Goal: Task Accomplishment & Management: Complete application form

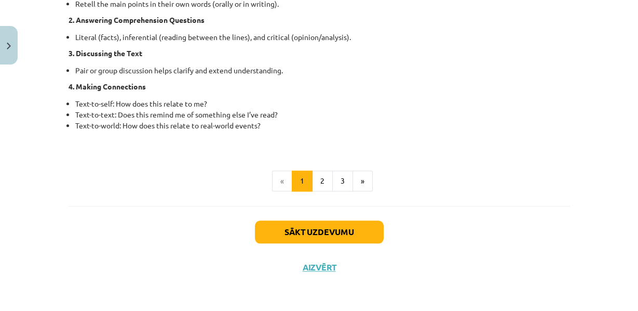
scroll to position [948, 0]
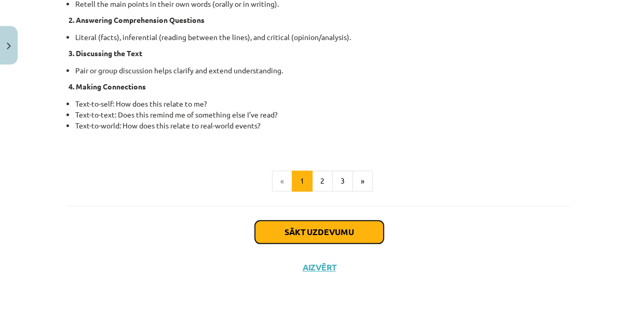
click at [281, 227] on button "Sākt uzdevumu" at bounding box center [319, 231] width 129 height 23
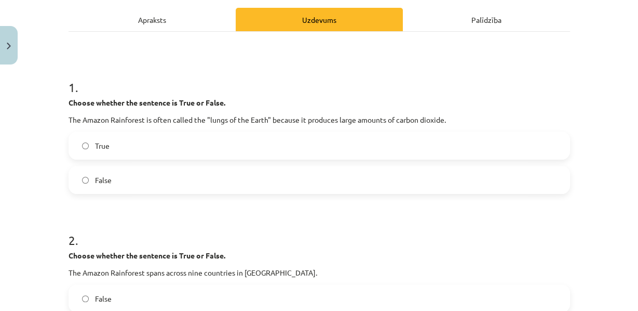
scroll to position [160, 0]
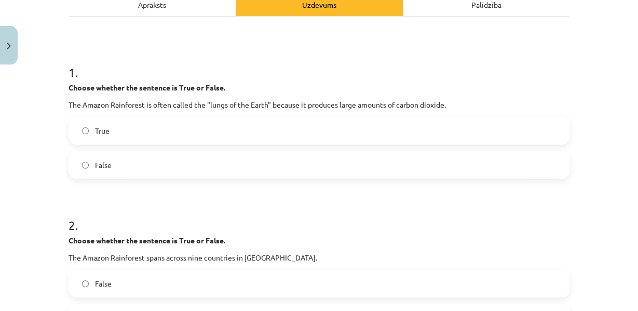
click at [247, 178] on label "False" at bounding box center [320, 165] width 500 height 26
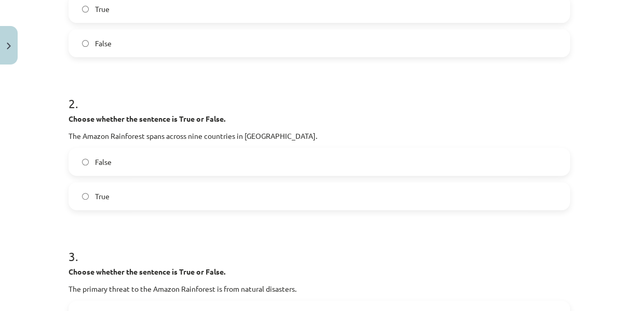
scroll to position [283, 0]
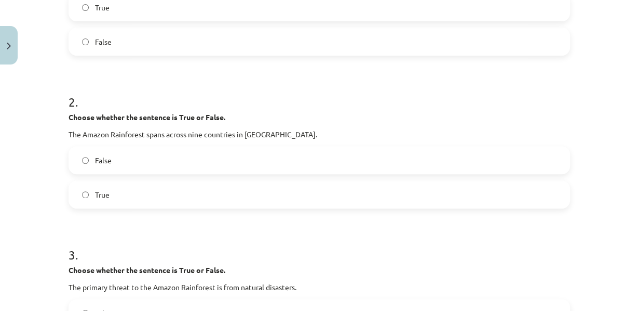
click at [112, 207] on label "True" at bounding box center [320, 194] width 500 height 26
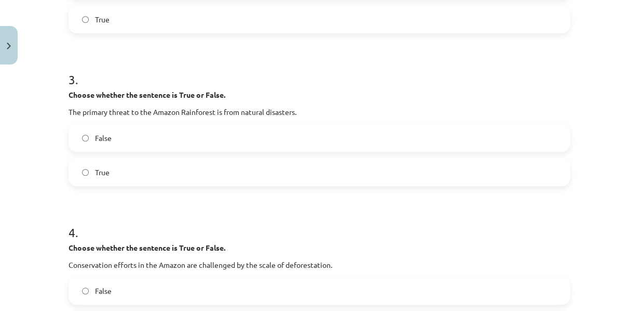
scroll to position [464, 0]
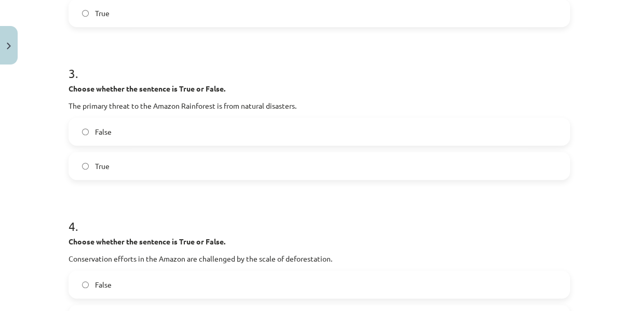
click at [118, 144] on label "False" at bounding box center [320, 131] width 500 height 26
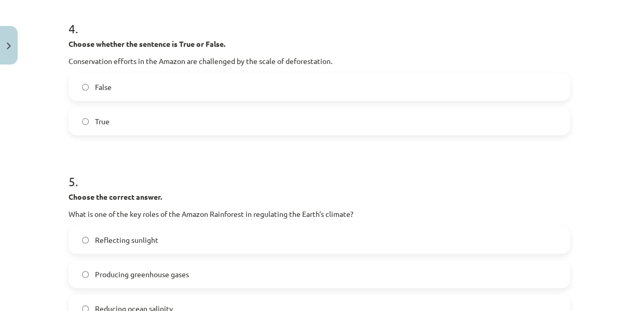
scroll to position [670, 0]
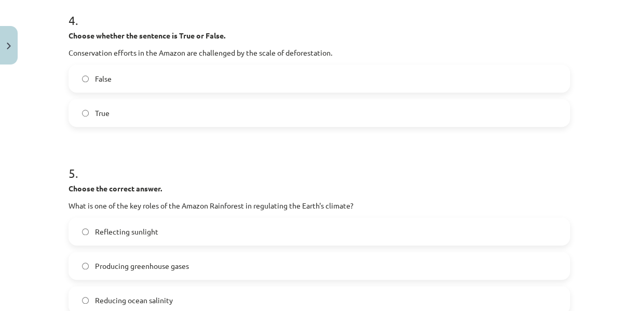
click at [122, 126] on label "True" at bounding box center [320, 113] width 500 height 26
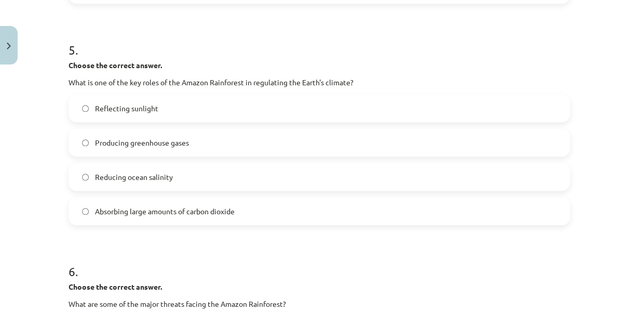
scroll to position [793, 0]
click at [218, 217] on span "Absorbing large amounts of carbon dioxide" at bounding box center [165, 211] width 140 height 11
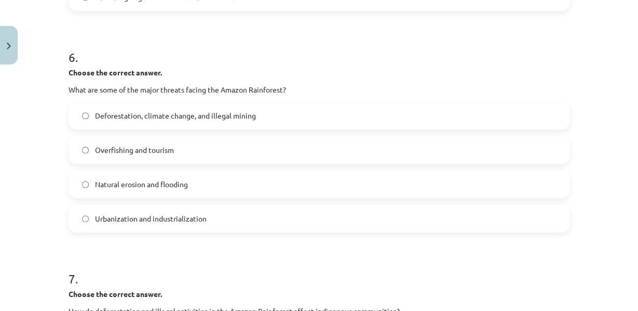
scroll to position [1013, 0]
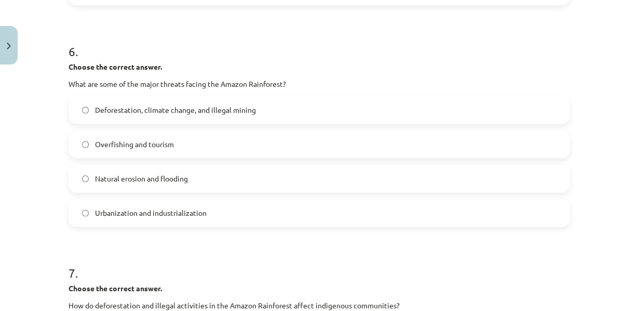
click at [164, 115] on span "Deforestation, climate change, and illegal mining" at bounding box center [175, 109] width 161 height 11
click at [150, 71] on strong "Choose the correct answer." at bounding box center [115, 66] width 93 height 9
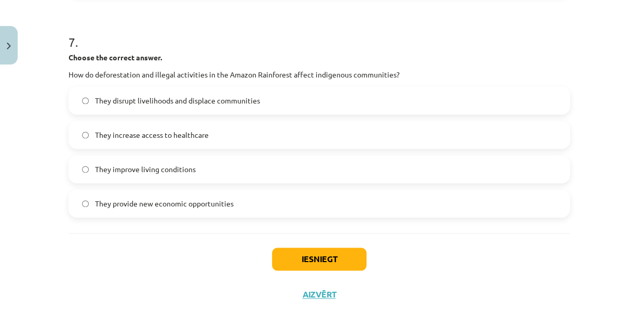
scroll to position [1246, 0]
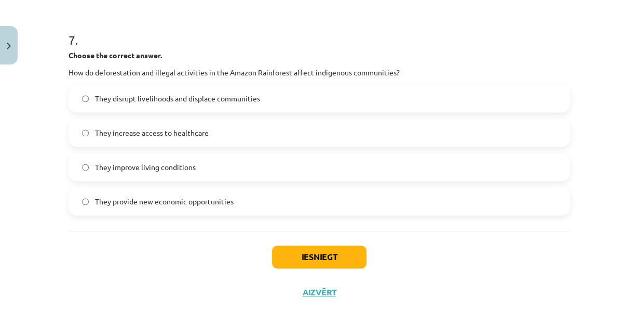
click at [166, 104] on span "They disrupt livelihoods and displace communities" at bounding box center [177, 98] width 165 height 11
click at [125, 47] on h1 "7 ." at bounding box center [320, 31] width 502 height 32
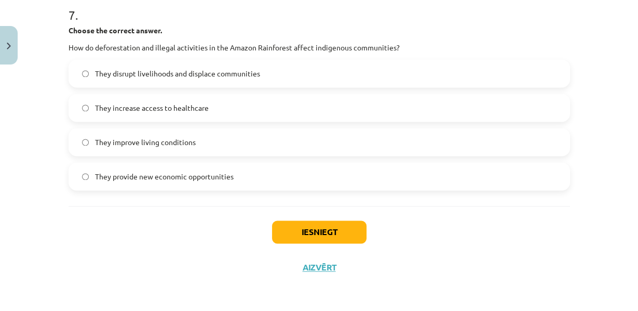
scroll to position [1337, 0]
click at [293, 230] on button "Iesniegt" at bounding box center [319, 231] width 95 height 23
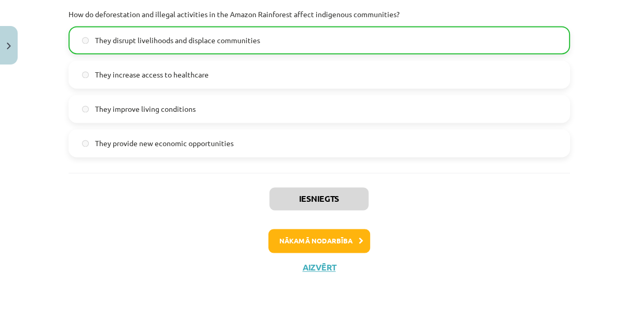
scroll to position [1373, 0]
click at [310, 243] on button "Nākamā nodarbība" at bounding box center [320, 241] width 102 height 24
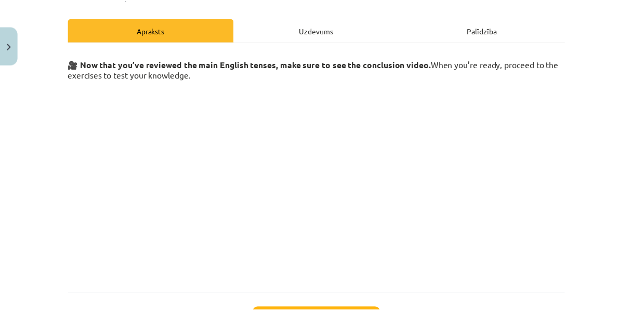
scroll to position [245, 0]
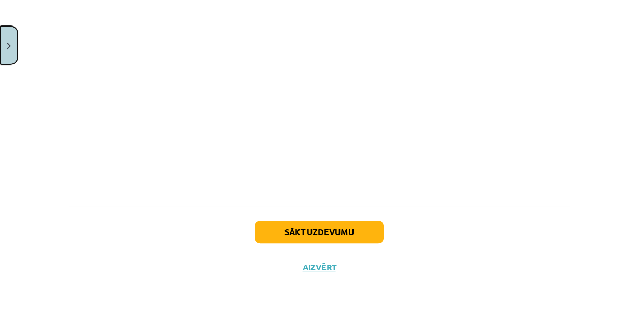
click at [15, 49] on button "Close" at bounding box center [9, 45] width 18 height 38
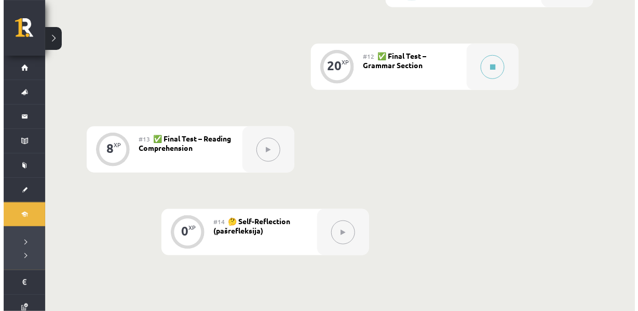
scroll to position [1158, 0]
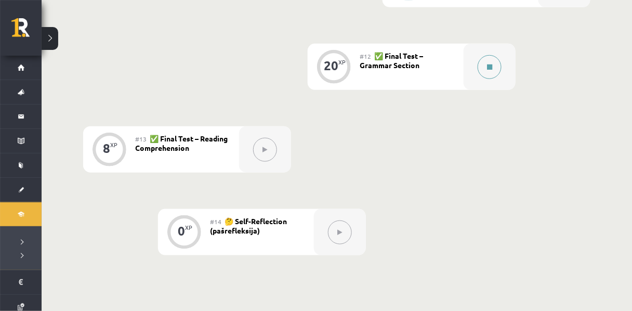
click at [491, 70] on icon at bounding box center [489, 67] width 5 height 6
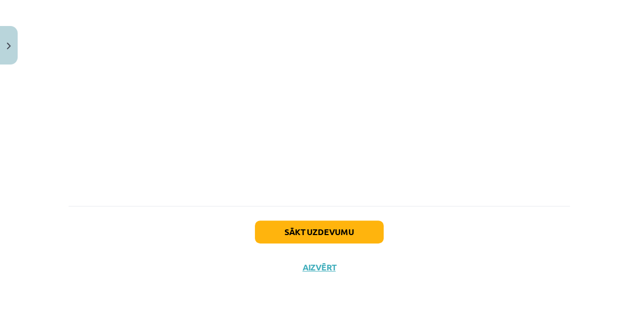
scroll to position [245, 0]
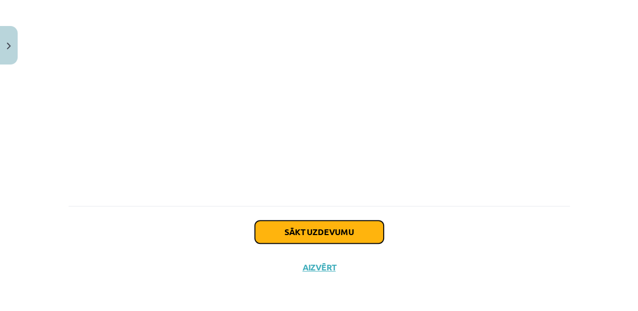
click at [344, 222] on button "Sākt uzdevumu" at bounding box center [319, 231] width 129 height 23
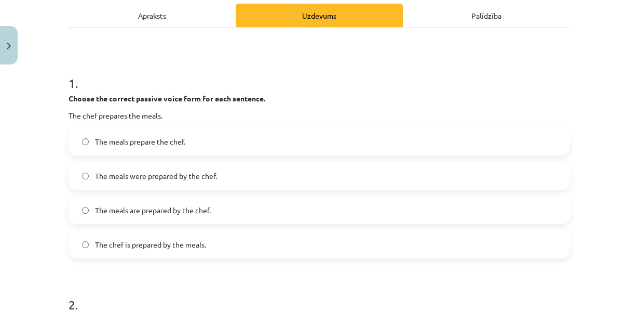
scroll to position [158, 0]
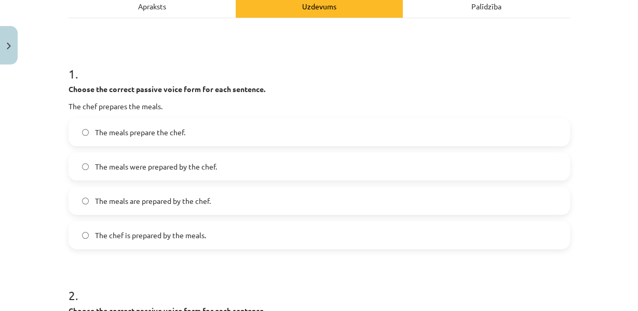
click at [197, 206] on span "The meals are prepared by the chef." at bounding box center [153, 200] width 116 height 11
click at [16, 158] on div "Mācību tēma: Angļu valoda i - 10.klase 1.ieskaites mācību materiāls #12 ✅ Final…" at bounding box center [319, 155] width 638 height 311
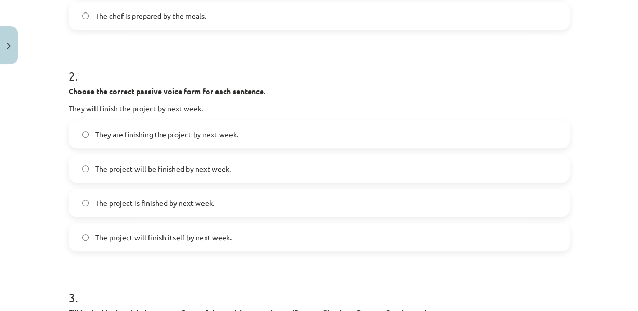
scroll to position [383, 0]
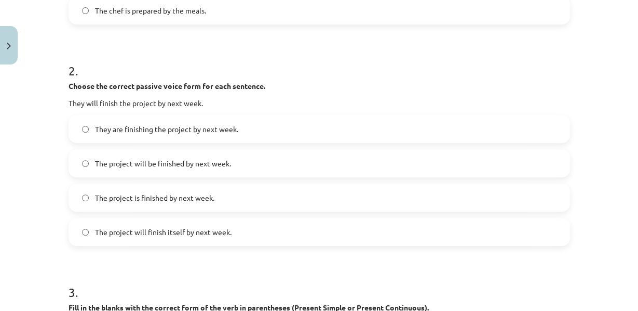
click at [159, 176] on label "The project will be finished by next week." at bounding box center [320, 163] width 500 height 26
click at [19, 279] on div "Mācību tēma: Angļu valoda i - 10.klase 1.ieskaites mācību materiāls #12 ✅ Final…" at bounding box center [319, 155] width 638 height 311
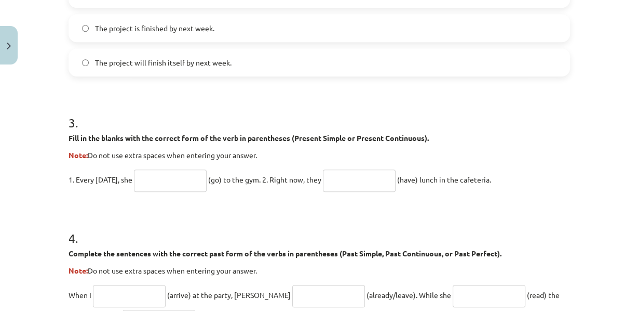
scroll to position [556, 0]
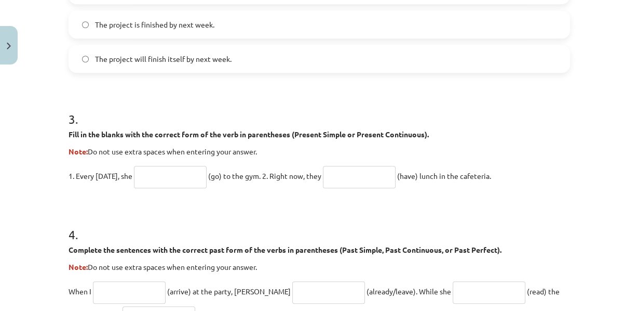
click at [168, 188] on input "text" at bounding box center [170, 177] width 73 height 22
type input "****"
click at [342, 188] on input "text" at bounding box center [359, 177] width 73 height 22
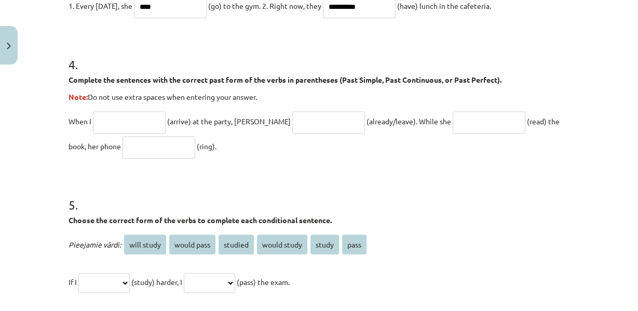
scroll to position [726, 0]
type input "**********"
click at [169, 18] on input "****" at bounding box center [170, 7] width 73 height 22
drag, startPoint x: 168, startPoint y: 39, endPoint x: 118, endPoint y: 31, distance: 50.6
click at [118, 18] on p "**********" at bounding box center [320, 5] width 502 height 25
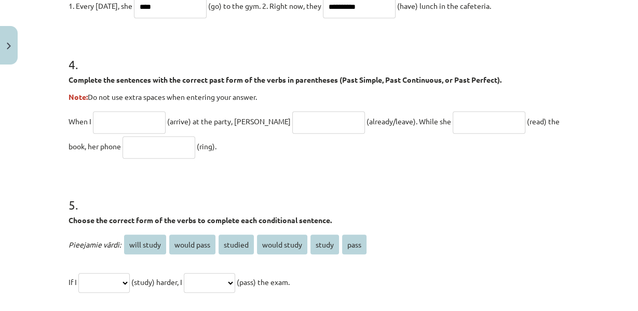
type input "****"
click at [154, 71] on h1 "4 ." at bounding box center [320, 55] width 502 height 32
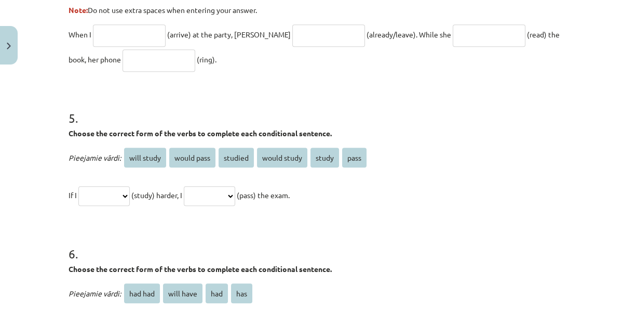
scroll to position [814, 0]
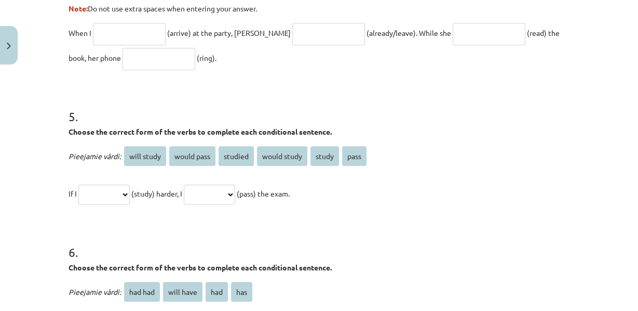
click at [128, 45] on input "text" at bounding box center [129, 34] width 73 height 22
type input "*******"
click at [292, 45] on input "text" at bounding box center [328, 34] width 73 height 22
type input "**********"
click at [463, 45] on input "text" at bounding box center [489, 34] width 73 height 22
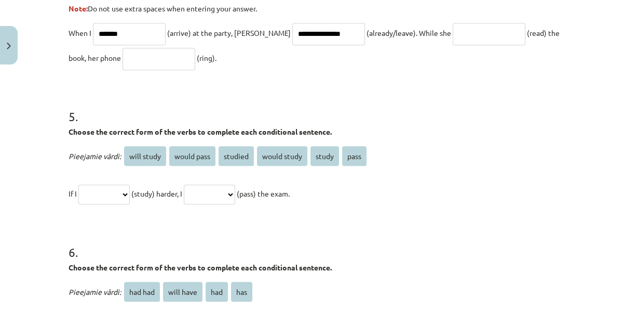
click at [152, 70] on input "text" at bounding box center [159, 59] width 73 height 22
type input "****"
click at [453, 45] on input "text" at bounding box center [489, 34] width 73 height 22
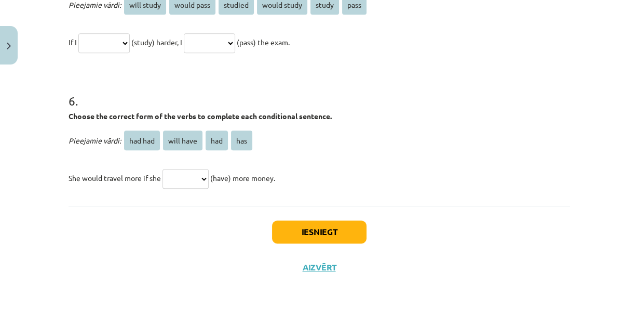
scroll to position [969, 0]
type input "**********"
click at [231, 15] on span "studied" at bounding box center [236, 5] width 35 height 20
click at [242, 15] on span "studied" at bounding box center [236, 5] width 35 height 20
click at [121, 53] on select "**********" at bounding box center [103, 43] width 51 height 20
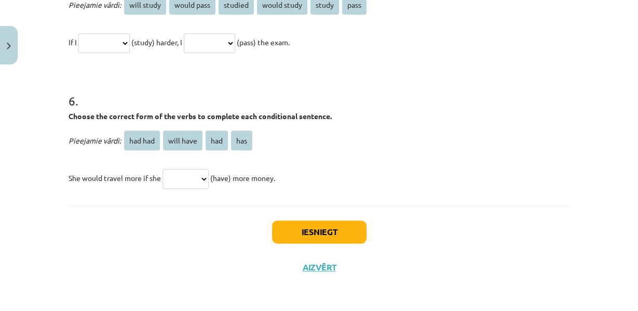
select select "*******"
click at [78, 53] on select "**********" at bounding box center [103, 43] width 51 height 20
click at [217, 53] on select "**********" at bounding box center [209, 43] width 51 height 20
select select "**********"
click at [199, 53] on select "**********" at bounding box center [209, 43] width 51 height 20
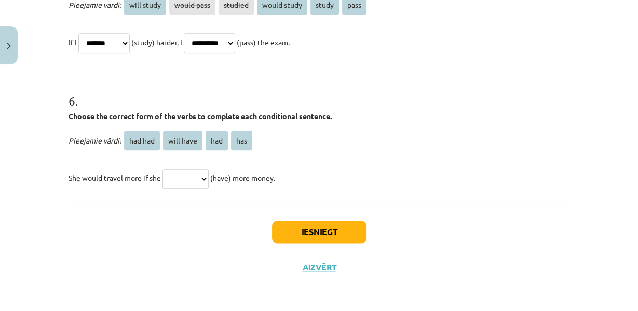
click at [108, 53] on select "**********" at bounding box center [103, 43] width 51 height 20
click at [78, 53] on select "**********" at bounding box center [103, 43] width 51 height 20
click at [210, 53] on select "**********" at bounding box center [209, 43] width 51 height 20
click at [100, 53] on select "**********" at bounding box center [103, 43] width 51 height 20
select select "*******"
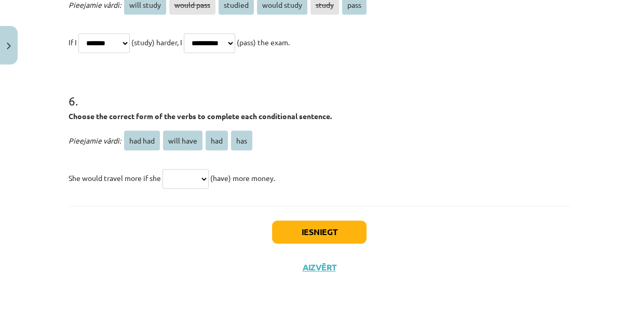
click at [78, 53] on select "**********" at bounding box center [103, 43] width 51 height 20
click at [143, 108] on h1 "6 ." at bounding box center [320, 91] width 502 height 32
click at [179, 188] on select "******* ********* *** ***" at bounding box center [186, 179] width 46 height 20
select select "***"
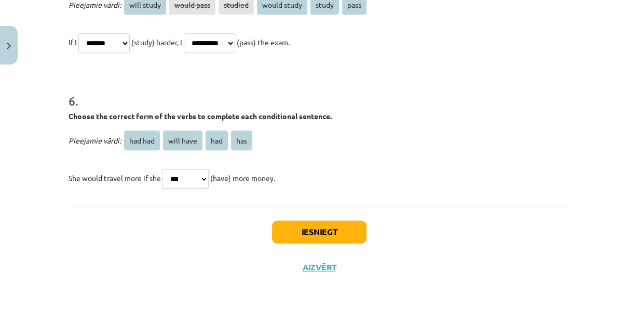
click at [163, 175] on select "******* ********* *** ***" at bounding box center [186, 179] width 46 height 20
click at [172, 239] on div "Iesniegt Aizvērt" at bounding box center [320, 242] width 502 height 73
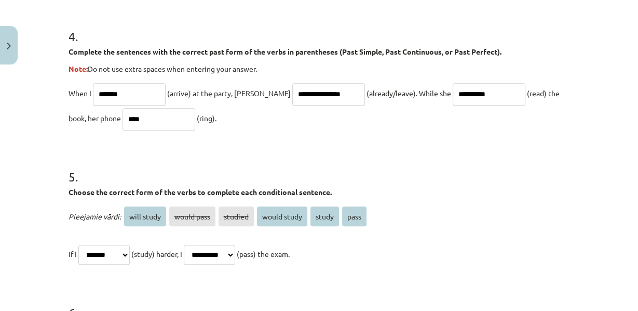
scroll to position [768, 0]
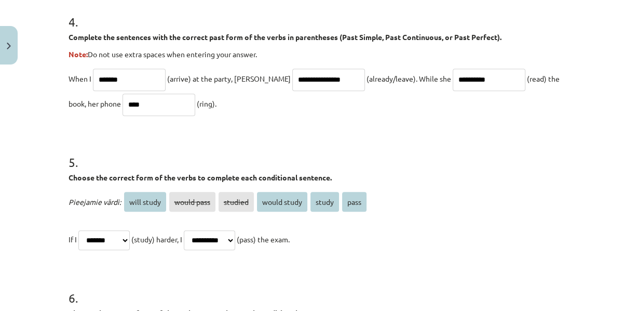
click at [453, 91] on input "**********" at bounding box center [489, 80] width 73 height 22
type input "**********"
drag, startPoint x: 455, startPoint y: 148, endPoint x: 349, endPoint y: 139, distance: 106.3
click at [349, 116] on p "**********" at bounding box center [320, 91] width 502 height 50
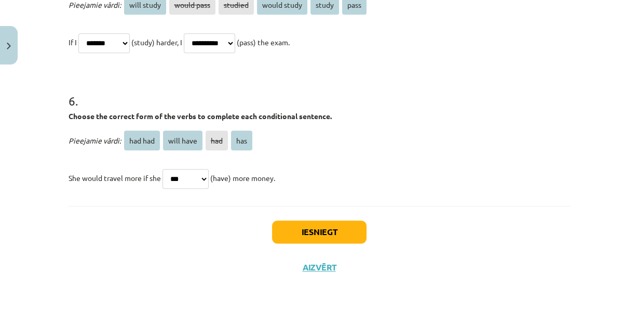
scroll to position [1062, 0]
click at [314, 243] on button "Iesniegt" at bounding box center [319, 231] width 95 height 23
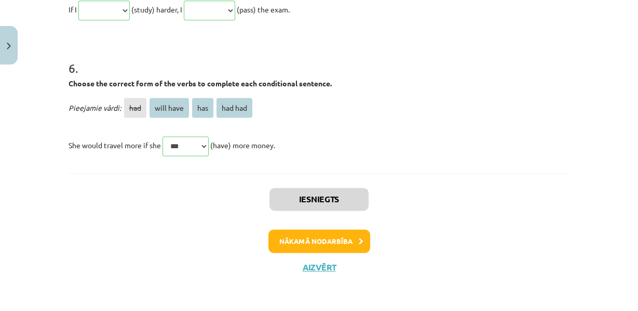
scroll to position [1270, 0]
click at [324, 243] on button "Nākamā nodarbība" at bounding box center [320, 241] width 102 height 24
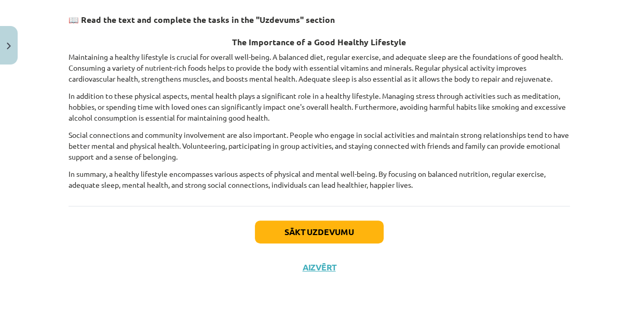
scroll to position [206, 0]
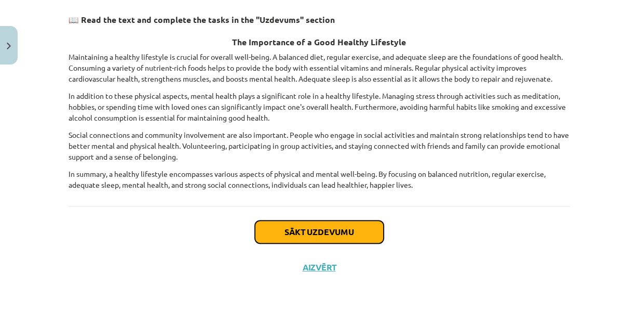
click at [312, 234] on button "Sākt uzdevumu" at bounding box center [319, 231] width 129 height 23
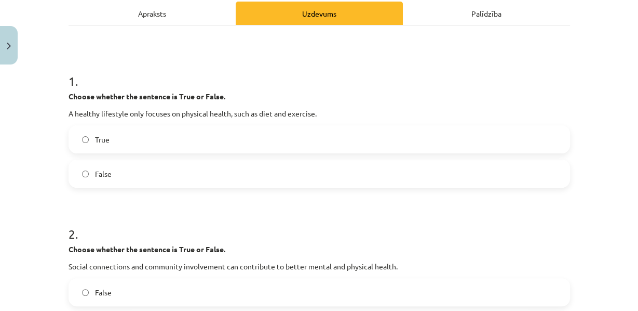
scroll to position [153, 0]
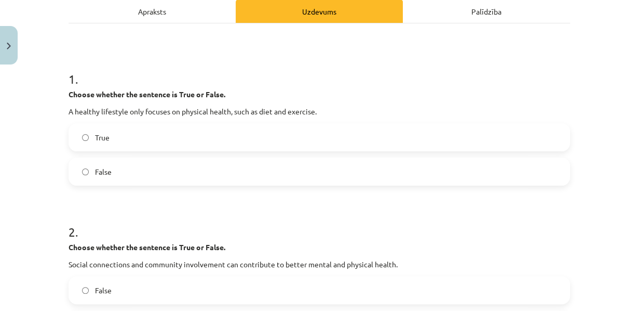
click at [133, 183] on label "False" at bounding box center [320, 171] width 500 height 26
click at [282, 238] on h1 "2 ." at bounding box center [320, 222] width 502 height 32
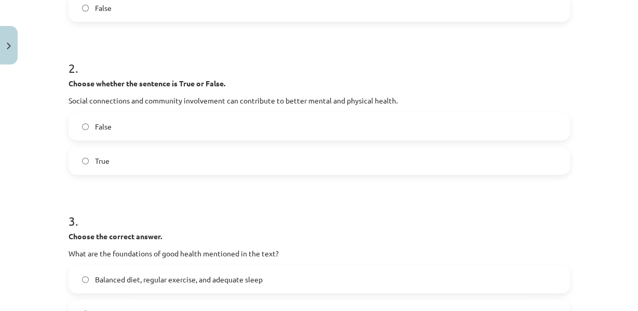
scroll to position [318, 0]
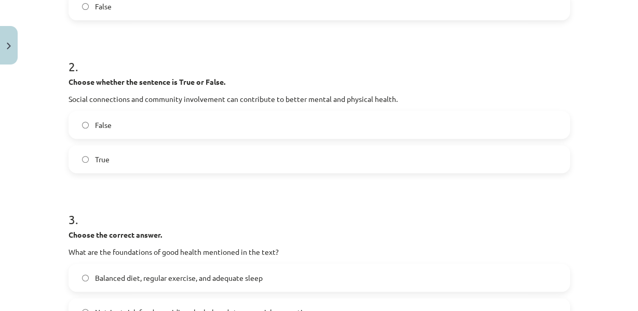
click at [216, 172] on label "True" at bounding box center [320, 159] width 500 height 26
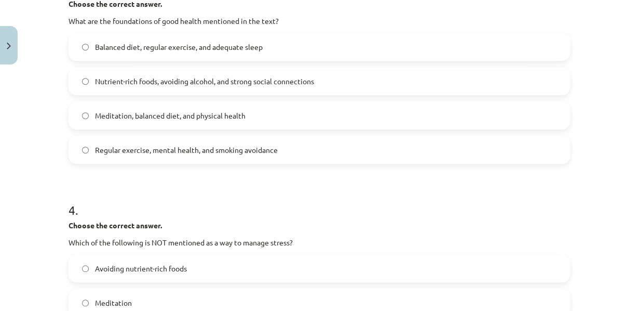
scroll to position [551, 0]
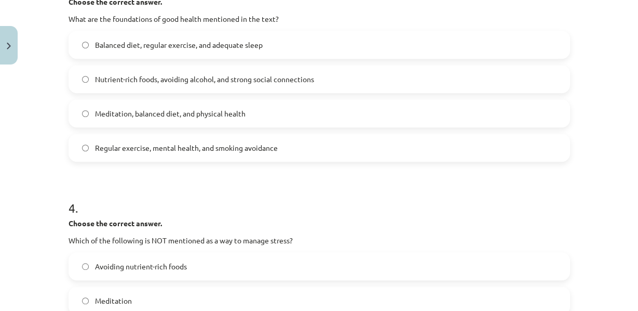
click at [199, 50] on span "Balanced diet, regular exercise, and adequate sleep" at bounding box center [179, 44] width 168 height 11
click at [103, 6] on strong "Choose the correct answer." at bounding box center [115, 1] width 93 height 9
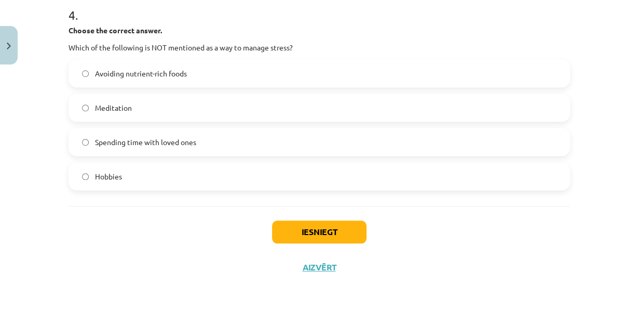
scroll to position [782, 0]
click at [194, 68] on label "Avoiding nutrient-rich foods" at bounding box center [320, 73] width 500 height 26
click at [303, 243] on button "Iesniegt" at bounding box center [319, 231] width 95 height 23
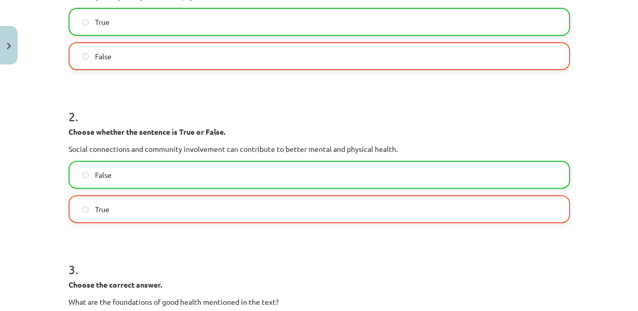
scroll to position [264, 0]
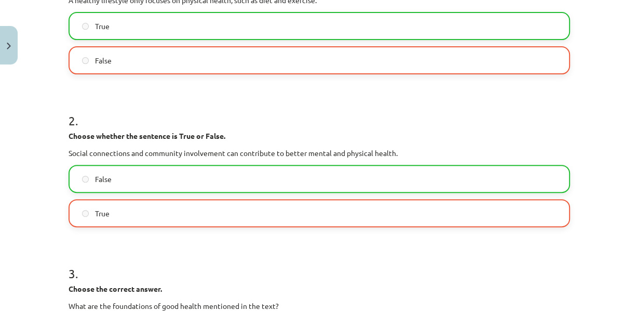
click at [197, 226] on label "True" at bounding box center [320, 213] width 500 height 26
click at [315, 185] on div "False" at bounding box center [320, 179] width 502 height 28
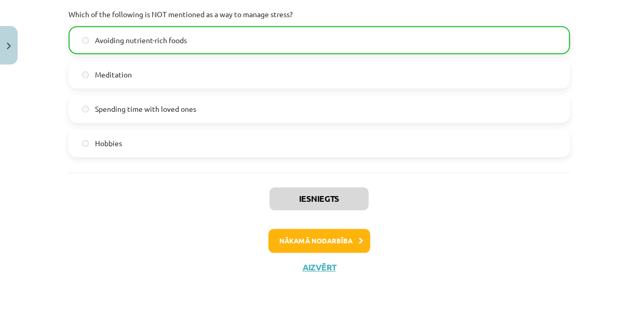
scroll to position [823, 0]
click at [333, 240] on button "Nākamā nodarbība" at bounding box center [320, 241] width 102 height 24
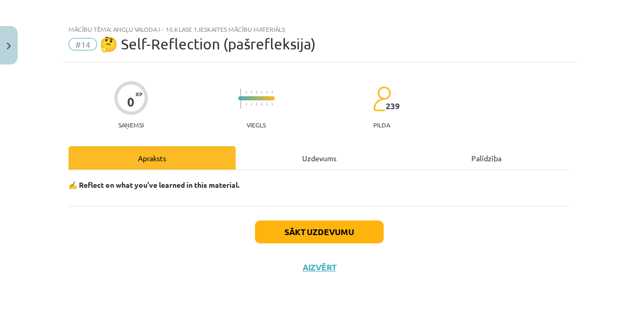
scroll to position [24, 0]
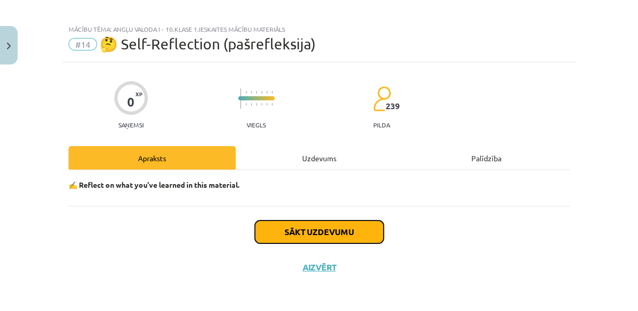
click at [303, 233] on button "Sākt uzdevumu" at bounding box center [319, 231] width 129 height 23
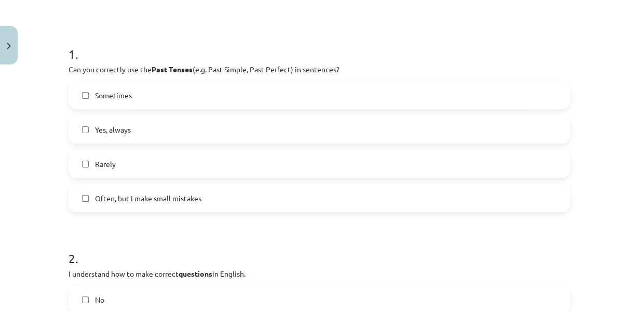
scroll to position [189, 0]
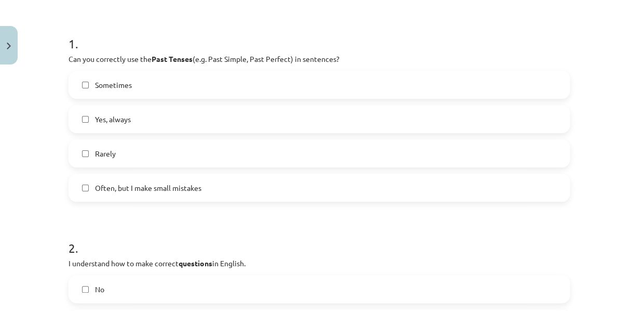
click at [220, 198] on label "Often, but I make small mistakes" at bounding box center [320, 188] width 500 height 26
click at [150, 129] on label "Yes, always" at bounding box center [320, 119] width 500 height 26
click at [165, 128] on label "Yes, always" at bounding box center [320, 119] width 500 height 26
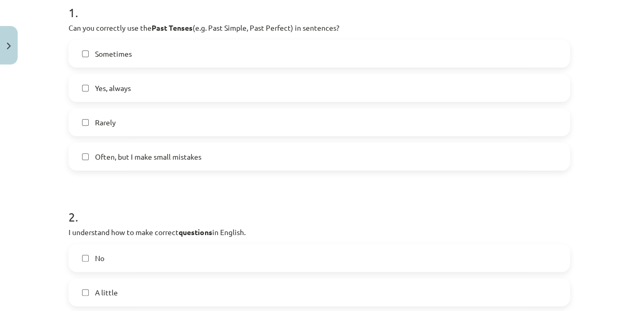
scroll to position [217, 0]
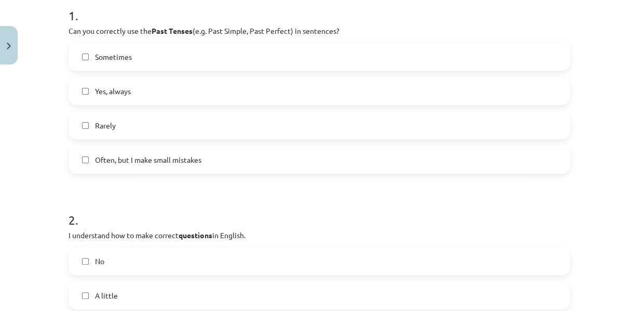
click at [125, 104] on label "Yes, always" at bounding box center [320, 91] width 500 height 26
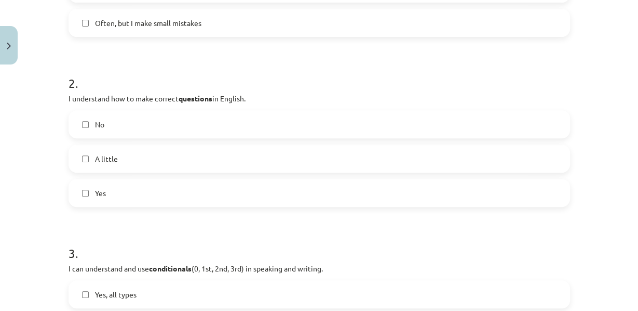
scroll to position [361, 0]
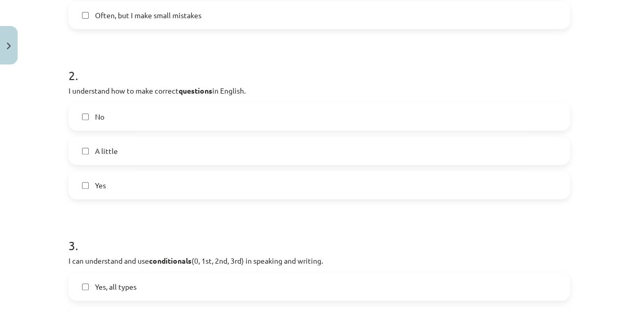
click at [207, 198] on label "Yes" at bounding box center [320, 185] width 500 height 26
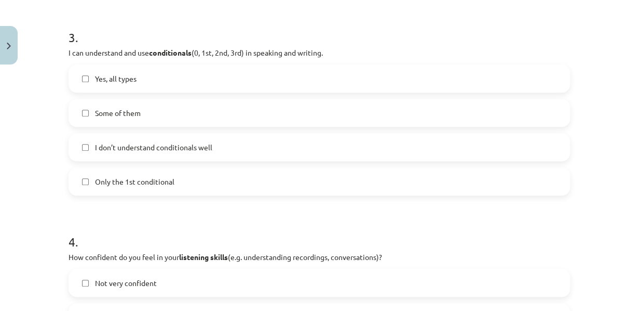
scroll to position [570, 0]
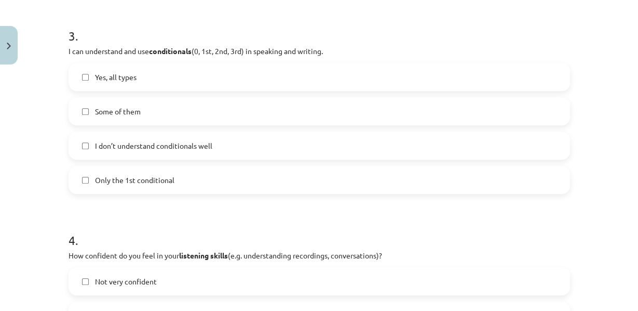
click at [125, 83] on span "Yes, all types" at bounding box center [116, 77] width 42 height 11
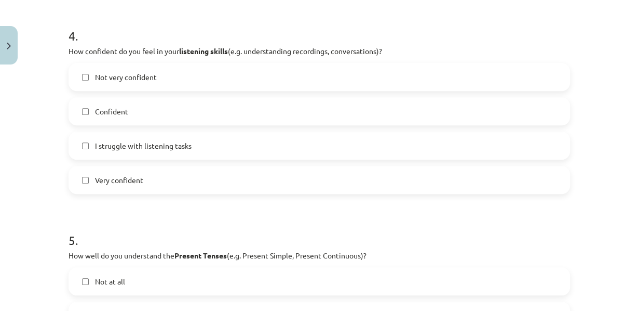
scroll to position [782, 0]
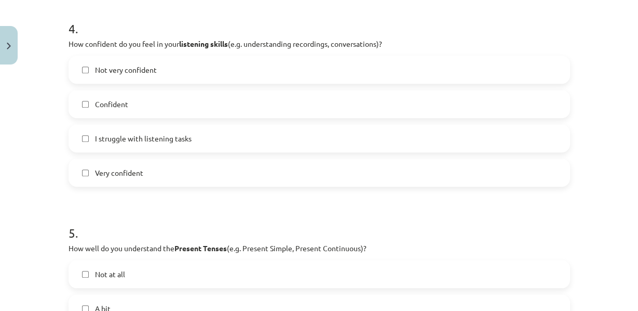
click at [158, 117] on label "Confident" at bounding box center [320, 104] width 500 height 26
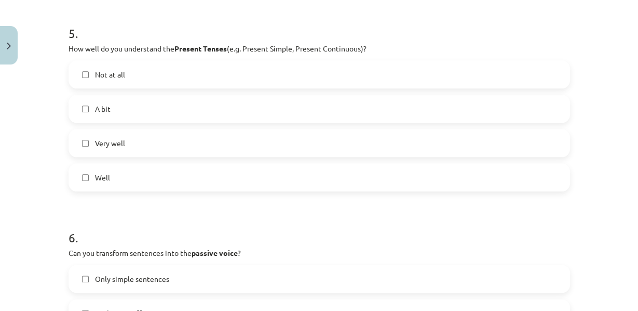
scroll to position [987, 0]
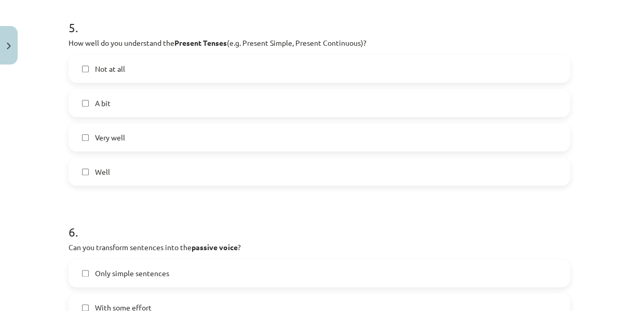
click at [223, 184] on label "Well" at bounding box center [320, 171] width 500 height 26
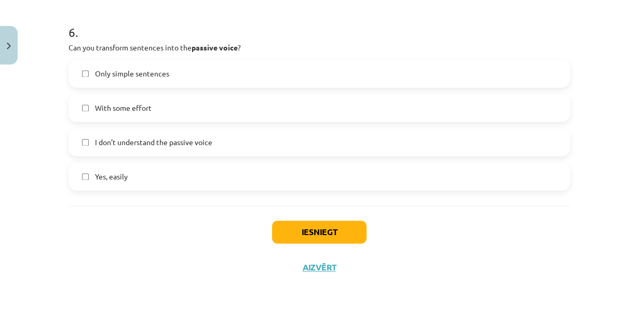
scroll to position [1197, 0]
click at [158, 121] on label "With some effort" at bounding box center [320, 108] width 500 height 26
click at [315, 243] on button "Iesniegt" at bounding box center [319, 231] width 95 height 23
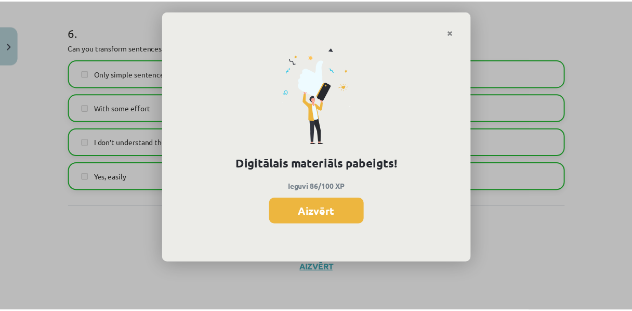
scroll to position [1157, 0]
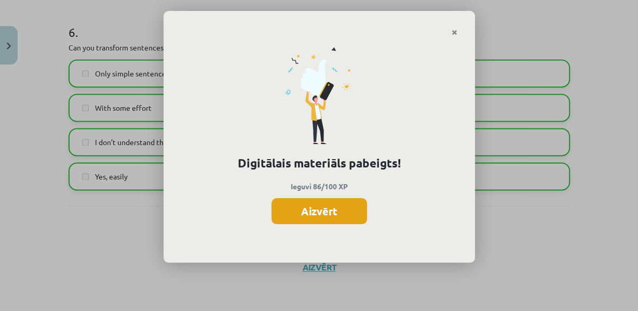
click at [306, 219] on button "Aizvērt" at bounding box center [320, 211] width 96 height 26
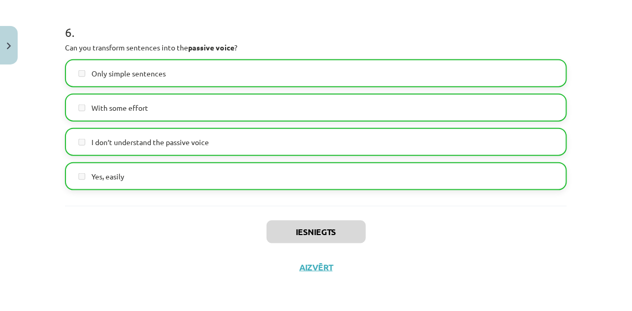
scroll to position [1237, 0]
click at [322, 266] on button "Aizvērt" at bounding box center [315, 267] width 39 height 10
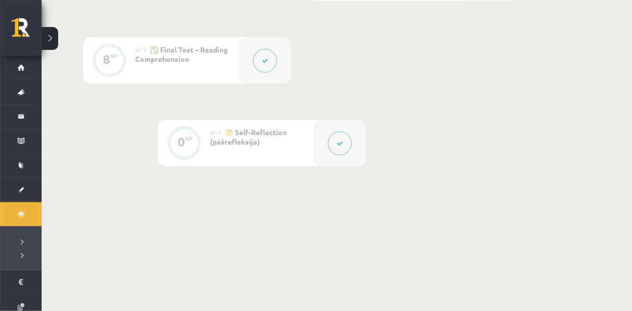
scroll to position [1332, 0]
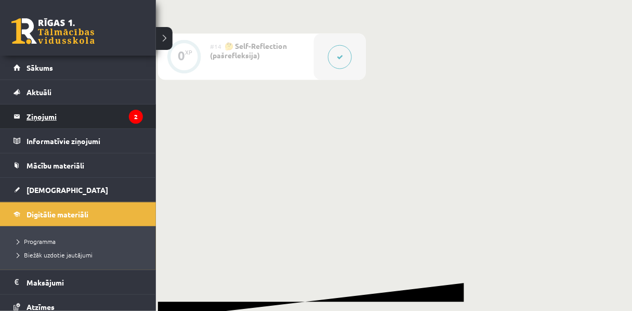
click at [34, 113] on legend "Ziņojumi 2" at bounding box center [84, 116] width 116 height 24
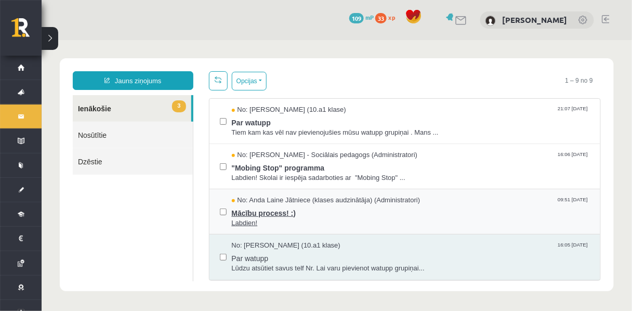
click at [245, 218] on span "Mācību process! :)" at bounding box center [410, 211] width 358 height 13
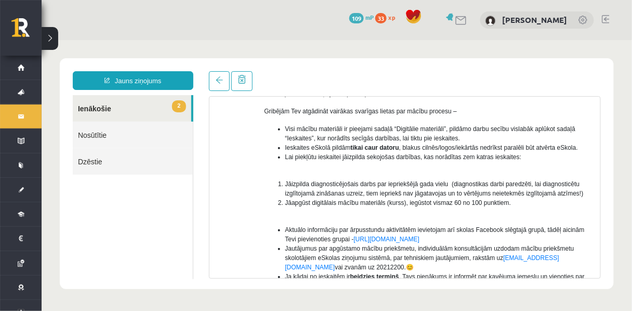
scroll to position [104, 0]
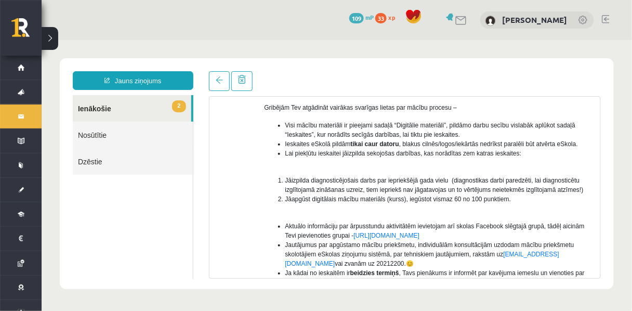
click at [122, 106] on link "2 Ienākošie" at bounding box center [131, 108] width 118 height 26
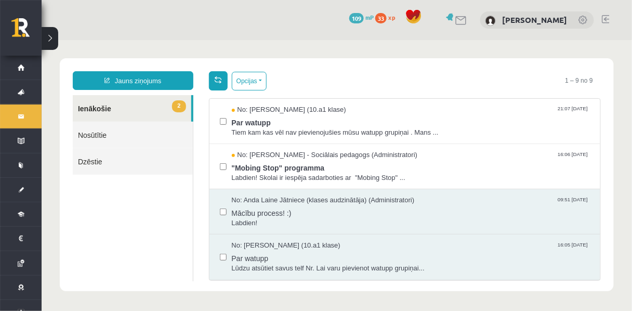
scroll to position [0, 0]
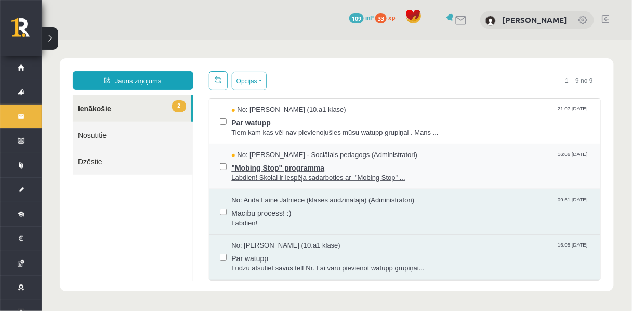
click at [262, 172] on span ""Mobing Stop" programma" at bounding box center [410, 165] width 358 height 13
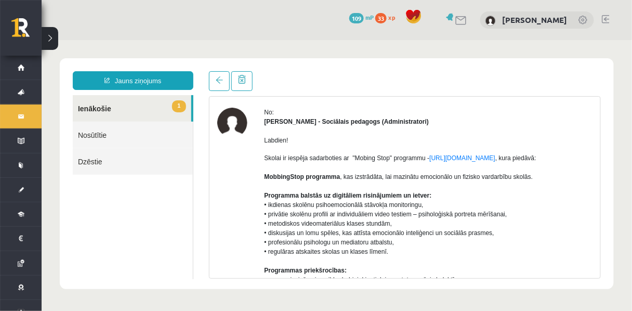
scroll to position [35, 0]
click at [495, 162] on link "https://mobbingstop.org/" at bounding box center [462, 158] width 66 height 7
click at [215, 90] on link at bounding box center [218, 81] width 21 height 20
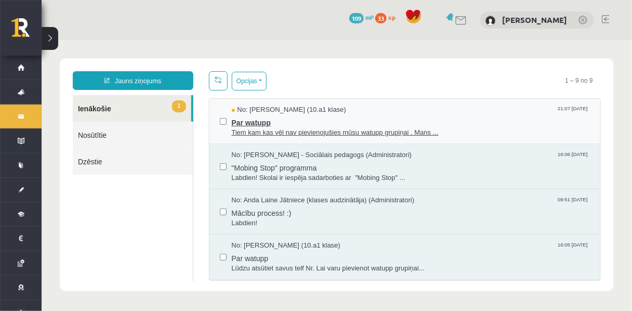
scroll to position [0, 0]
click at [283, 127] on span "Par watupp" at bounding box center [410, 120] width 358 height 13
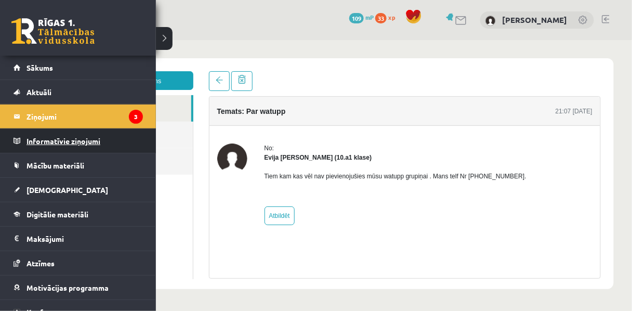
click at [60, 146] on legend "Informatīvie ziņojumi 0" at bounding box center [84, 141] width 116 height 24
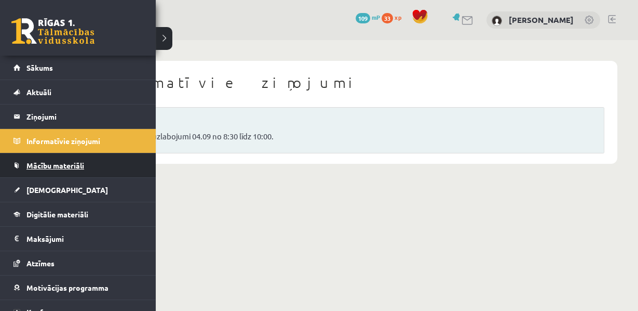
click at [66, 167] on span "Mācību materiāli" at bounding box center [55, 164] width 58 height 9
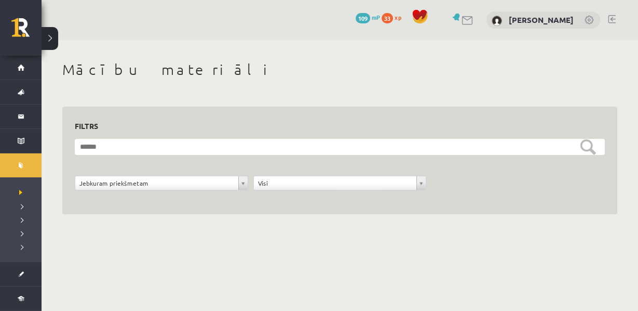
click at [52, 164] on div "**********" at bounding box center [340, 149] width 597 height 219
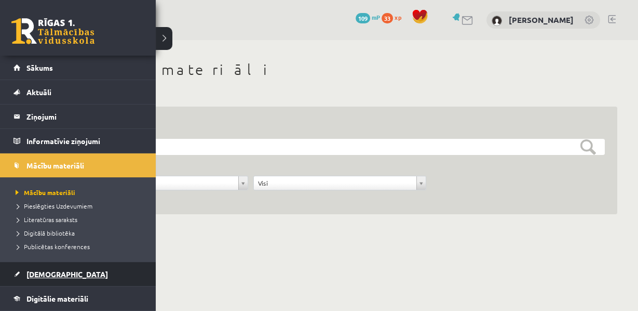
click at [61, 275] on link "[DEMOGRAPHIC_DATA]" at bounding box center [78, 274] width 129 height 24
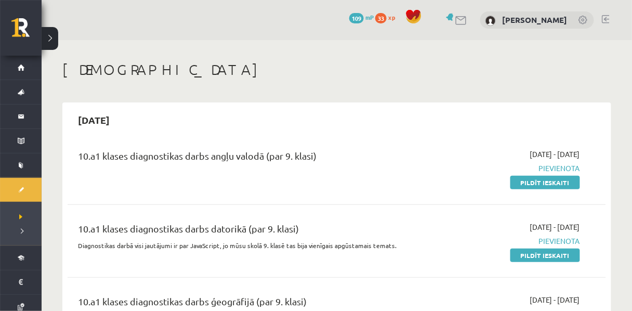
click at [550, 172] on span "Pievienota" at bounding box center [501, 168] width 157 height 11
click at [561, 171] on span "Pievienota" at bounding box center [501, 168] width 157 height 11
click at [551, 185] on link "Pildīt ieskaiti" at bounding box center [545, 183] width 70 height 14
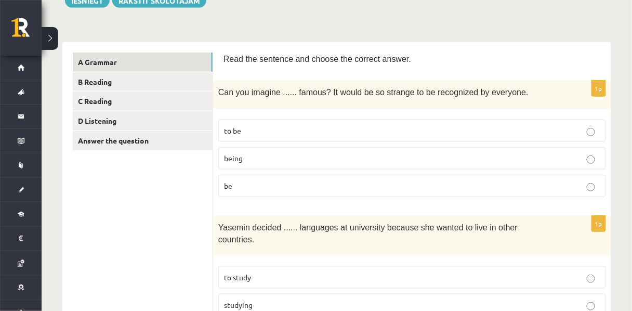
scroll to position [135, 0]
click at [276, 163] on p "being" at bounding box center [412, 157] width 376 height 11
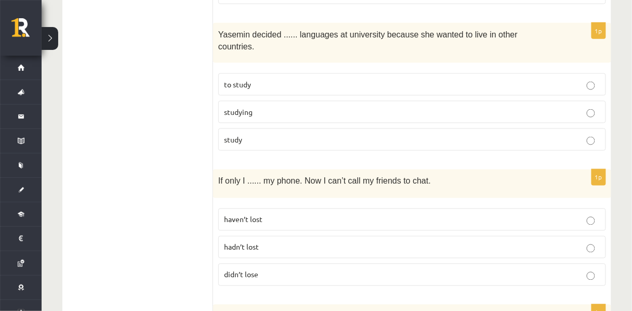
scroll to position [328, 0]
click at [247, 87] on label "to study" at bounding box center [411, 83] width 387 height 22
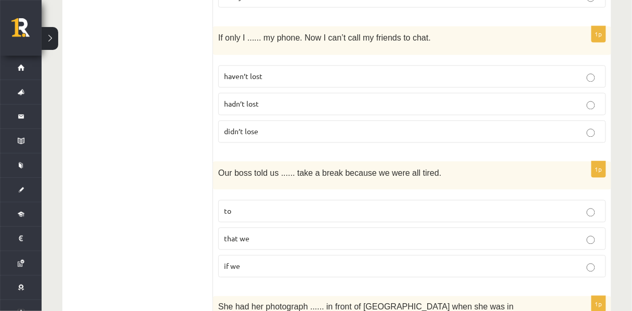
scroll to position [471, 0]
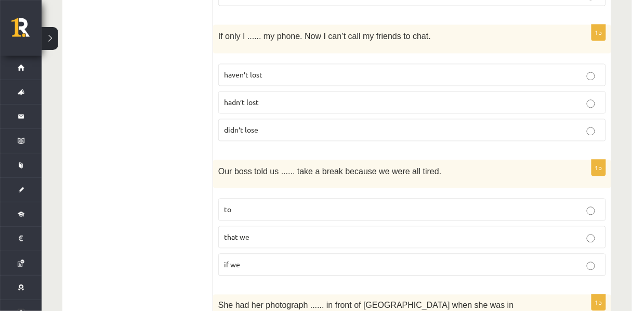
click at [251, 102] on p "hadn’t lost" at bounding box center [412, 102] width 376 height 11
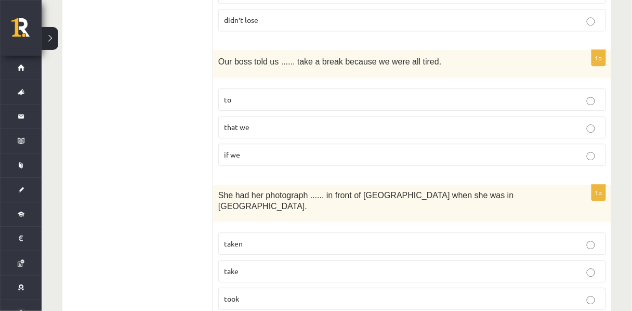
scroll to position [590, 0]
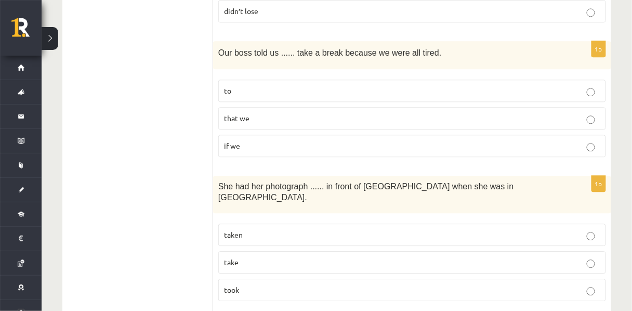
click at [237, 85] on p "to" at bounding box center [412, 90] width 376 height 11
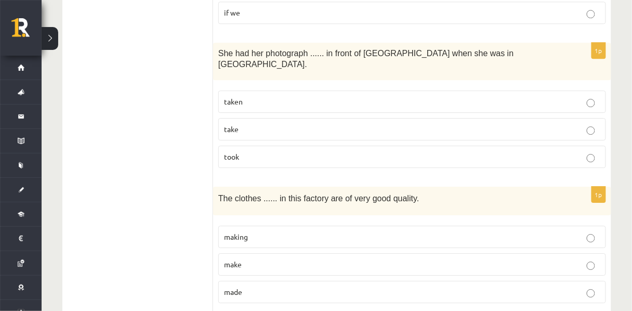
scroll to position [735, 0]
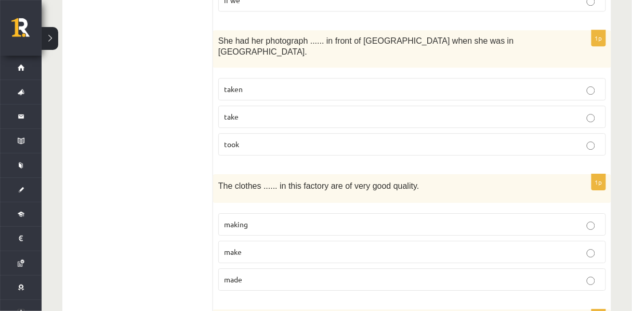
click at [248, 84] on p "taken" at bounding box center [412, 89] width 376 height 11
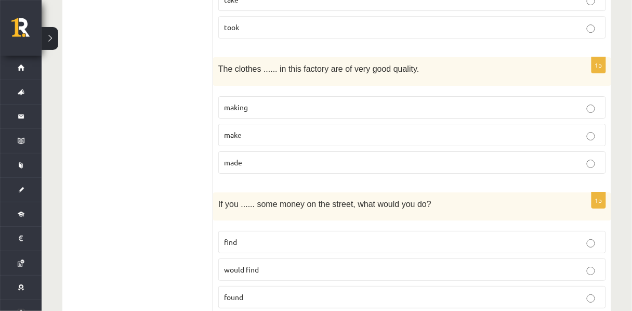
scroll to position [877, 0]
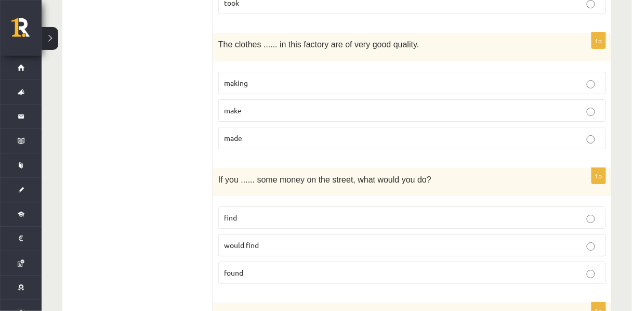
click at [275, 129] on label "made" at bounding box center [411, 138] width 387 height 22
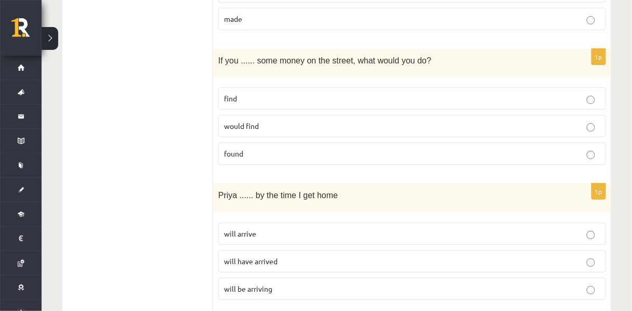
scroll to position [1003, 0]
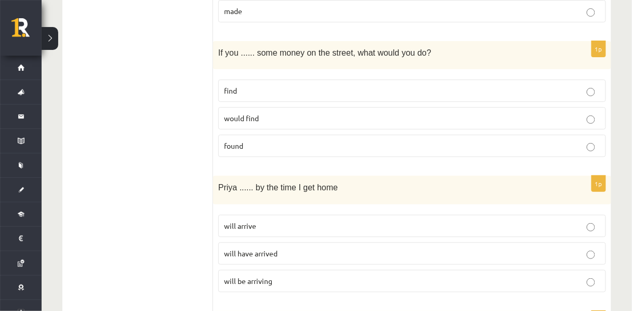
click at [262, 140] on p "found" at bounding box center [412, 145] width 376 height 11
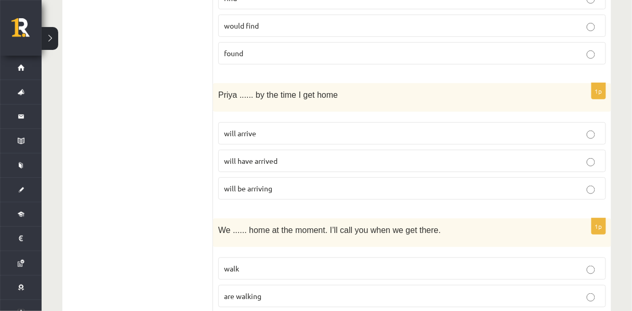
scroll to position [1098, 0]
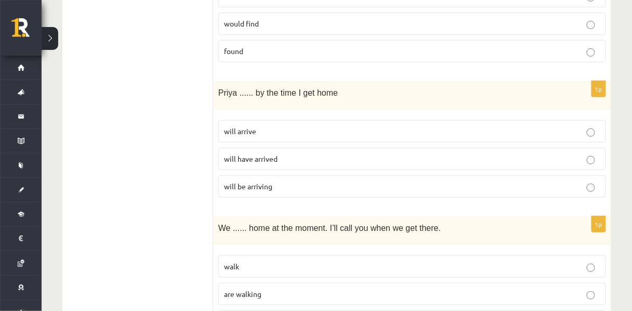
click at [252, 154] on span "will have arrived" at bounding box center [250, 158] width 53 height 9
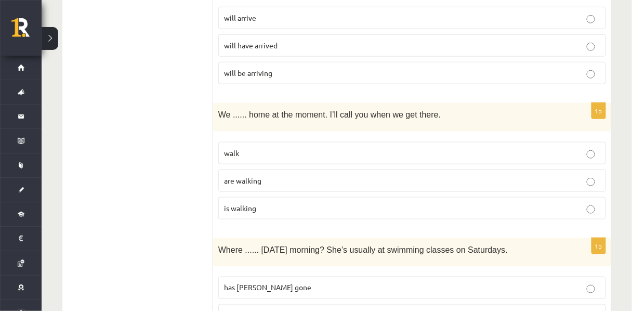
scroll to position [1216, 0]
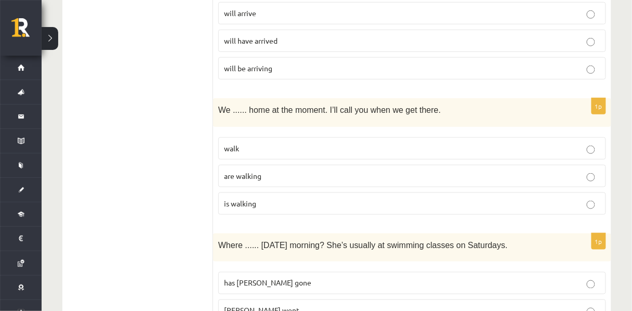
click at [284, 170] on p "are walking" at bounding box center [412, 175] width 376 height 11
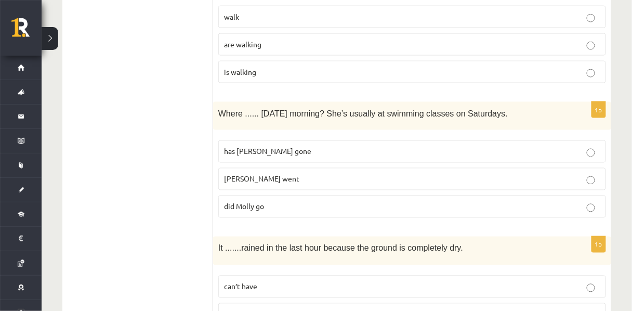
scroll to position [1353, 0]
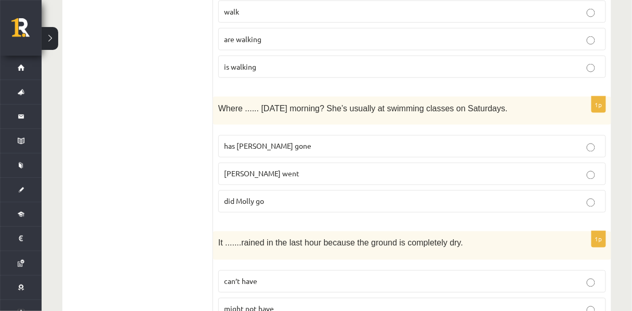
click at [291, 197] on p "did Molly go" at bounding box center [412, 201] width 376 height 11
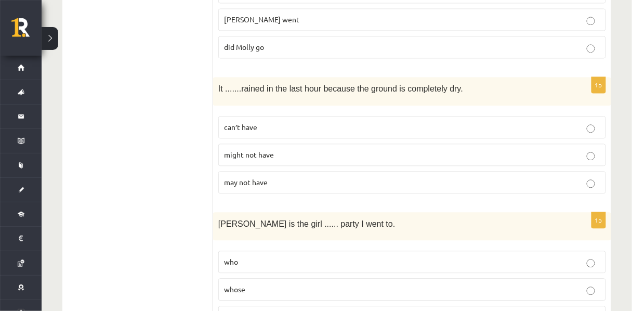
scroll to position [1508, 0]
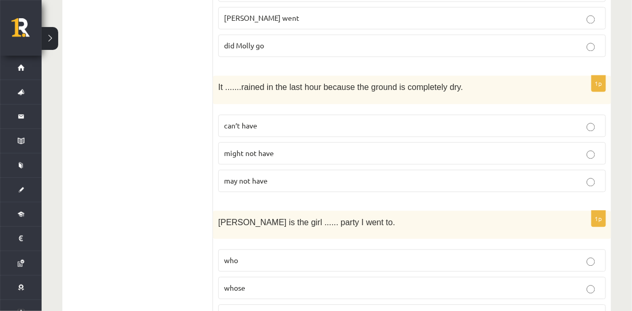
click at [234, 123] on p "can’t have" at bounding box center [412, 125] width 376 height 11
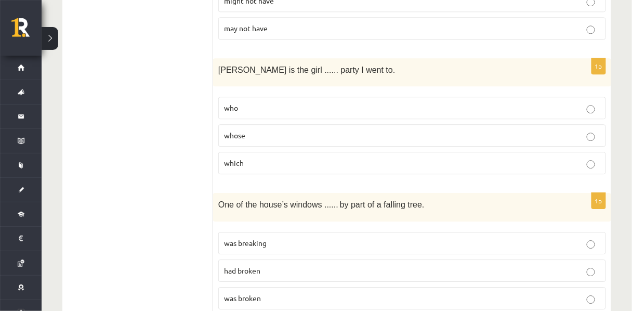
scroll to position [1674, 0]
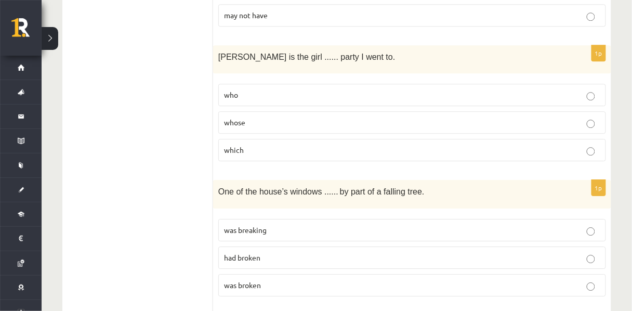
click at [267, 122] on label "whose" at bounding box center [411, 122] width 387 height 22
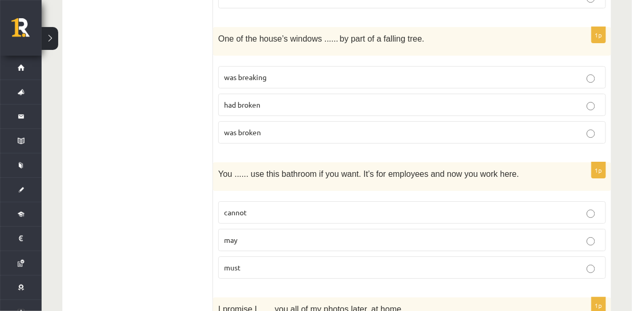
scroll to position [1831, 0]
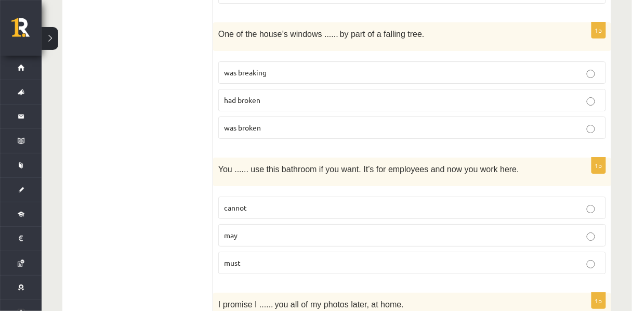
click at [260, 95] on span "had broken" at bounding box center [242, 99] width 36 height 9
click at [243, 68] on span "was breaking" at bounding box center [245, 72] width 43 height 9
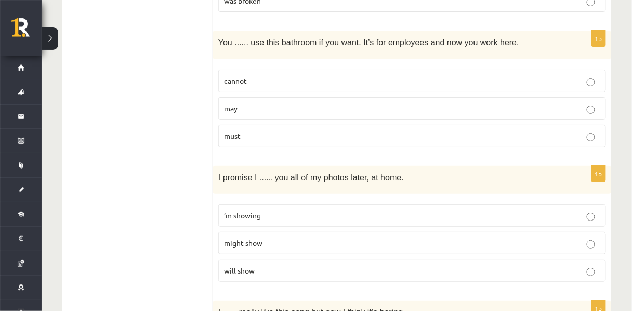
scroll to position [1961, 0]
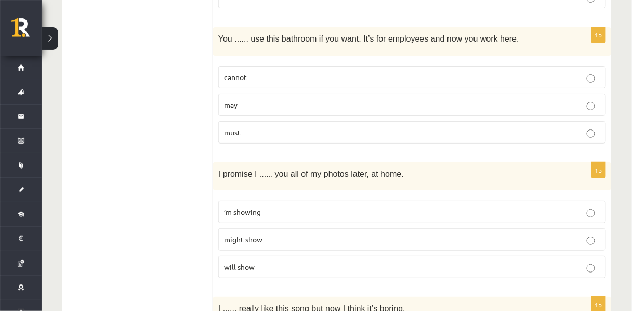
click at [239, 106] on label "may" at bounding box center [411, 104] width 387 height 22
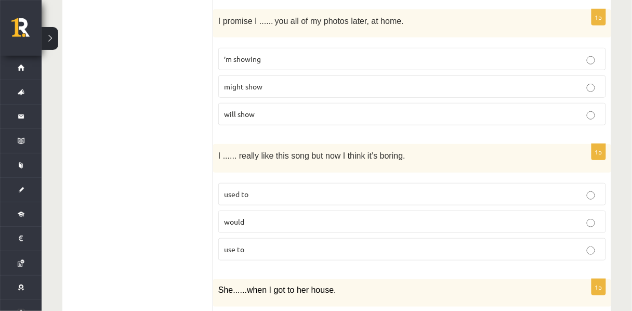
scroll to position [2114, 0]
click at [250, 114] on p "will show" at bounding box center [412, 113] width 376 height 11
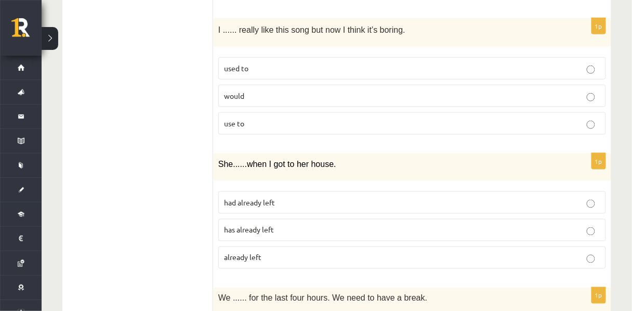
scroll to position [2243, 0]
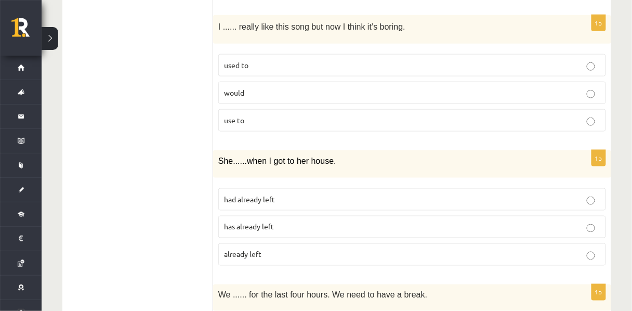
click at [249, 65] on p "used to" at bounding box center [412, 65] width 376 height 11
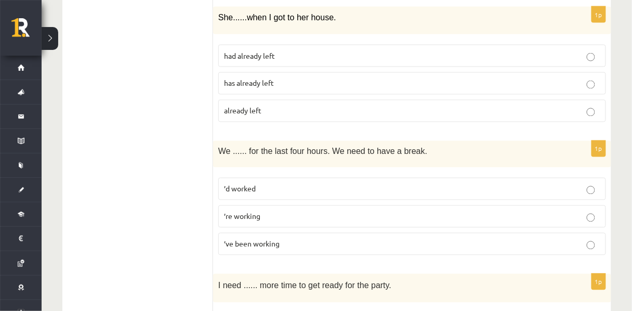
scroll to position [2385, 0]
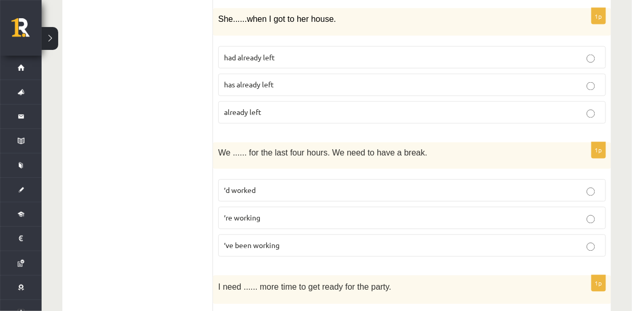
click at [249, 52] on span "had already left" at bounding box center [249, 56] width 51 height 9
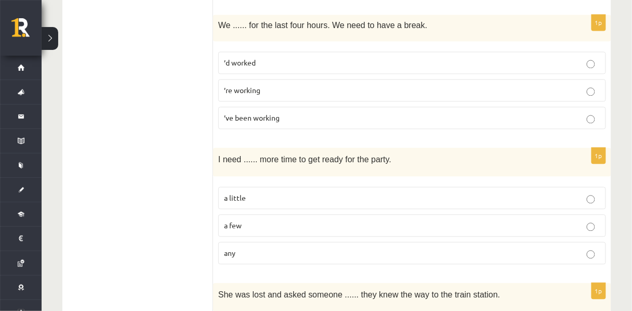
scroll to position [2511, 0]
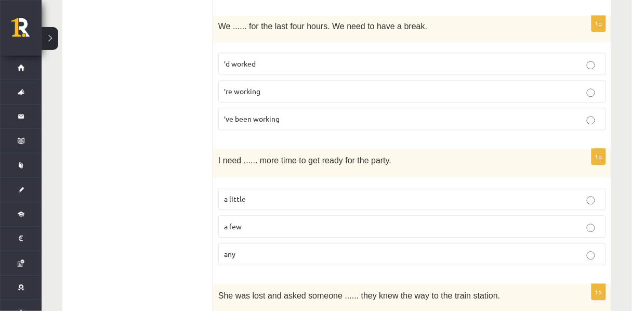
click at [250, 118] on span "’ve been working" at bounding box center [252, 118] width 56 height 9
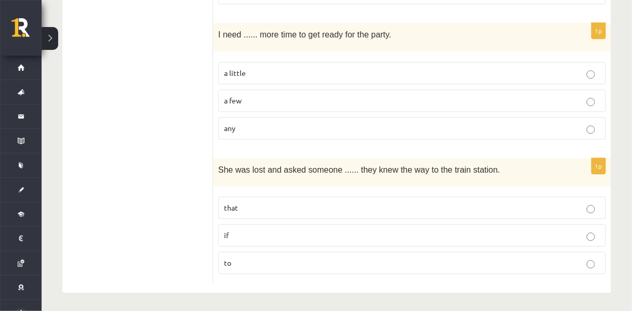
scroll to position [2639, 0]
click at [276, 74] on p "a little" at bounding box center [412, 71] width 376 height 11
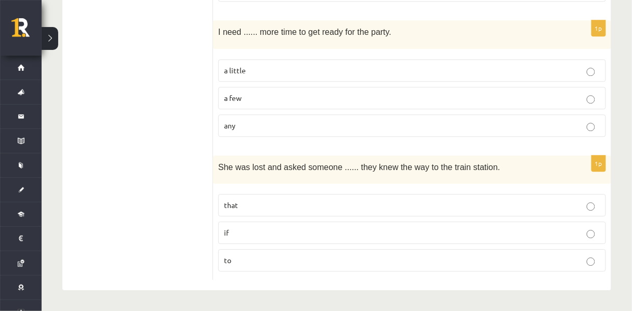
click at [287, 234] on p "if" at bounding box center [412, 232] width 376 height 11
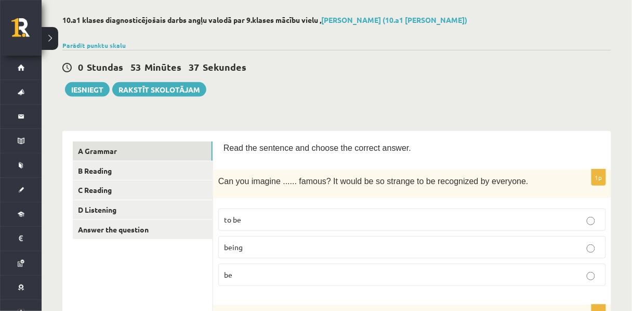
scroll to position [46, 0]
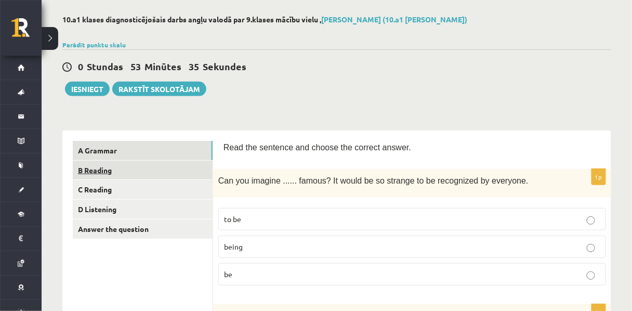
click at [119, 171] on link "B Reading" at bounding box center [143, 169] width 140 height 19
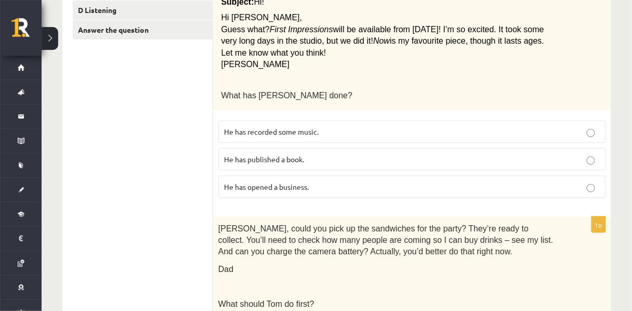
scroll to position [244, 0]
click at [318, 143] on label "He has recorded some music." at bounding box center [411, 132] width 387 height 22
click at [357, 101] on p "What has Pete done?" at bounding box center [386, 95] width 330 height 12
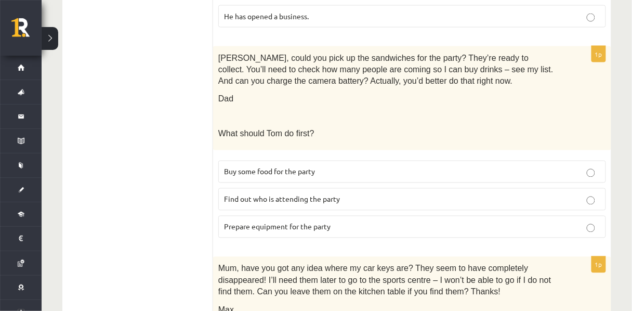
scroll to position [419, 0]
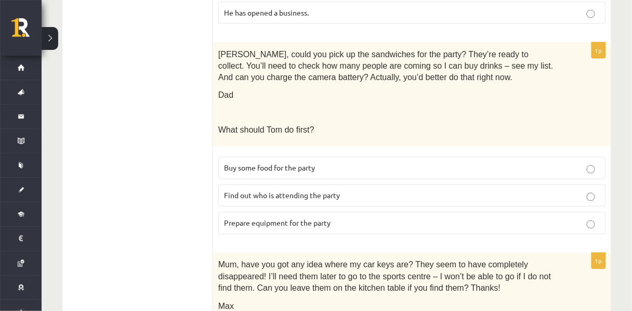
click at [279, 207] on label "Find out who is attending the party" at bounding box center [411, 195] width 387 height 22
click at [284, 129] on div "Tom, could you pick up the sandwiches for the party? They’re ready to collect. …" at bounding box center [412, 95] width 398 height 104
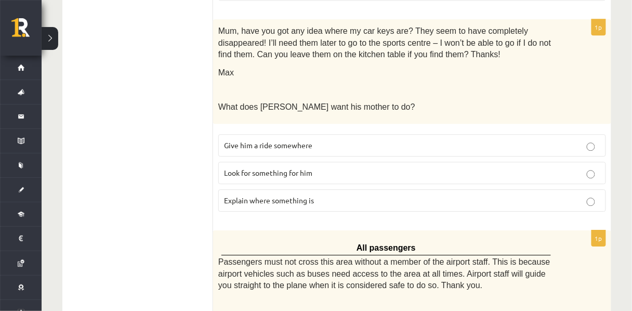
scroll to position [652, 0]
click at [306, 178] on p "Look for something for him" at bounding box center [412, 172] width 376 height 11
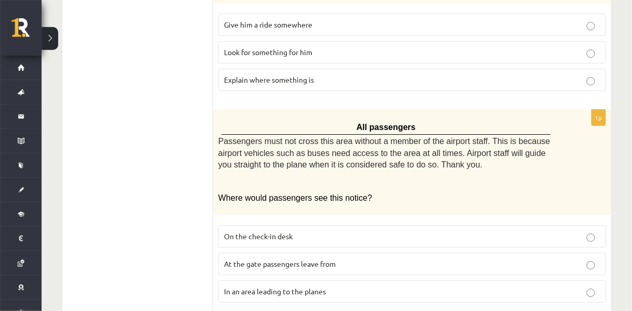
scroll to position [773, 0]
click at [288, 158] on span "Passengers must not cross this area without a member of the airport staff. This…" at bounding box center [384, 153] width 332 height 32
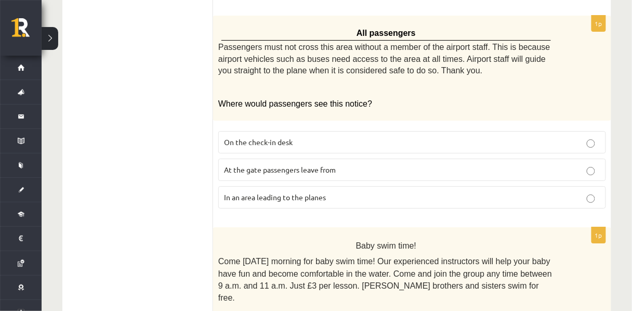
scroll to position [879, 0]
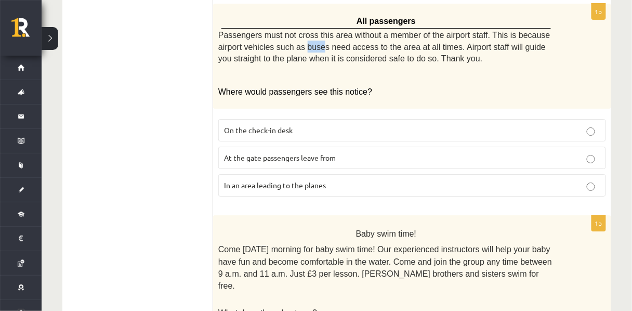
drag, startPoint x: 289, startPoint y: 56, endPoint x: 274, endPoint y: 55, distance: 15.6
click at [274, 55] on span "Passengers must not cross this area without a member of the airport staff. This…" at bounding box center [384, 47] width 332 height 32
click at [293, 81] on p at bounding box center [386, 75] width 336 height 10
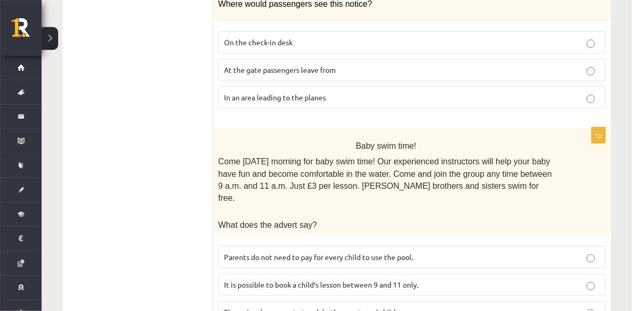
scroll to position [881, 0]
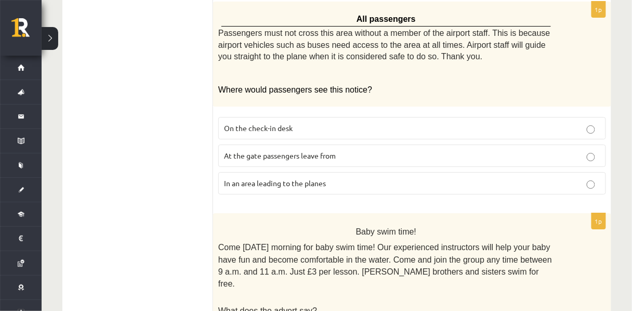
click at [305, 194] on label "In an area leading to the planes" at bounding box center [411, 183] width 387 height 22
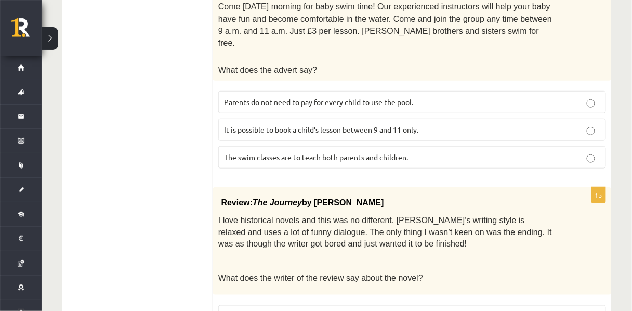
scroll to position [1123, 0]
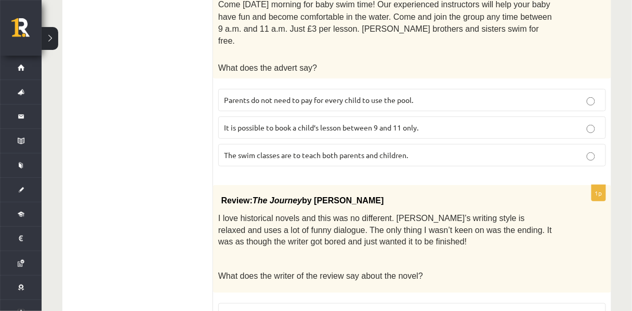
click at [365, 131] on span "It is possible to book a child’s lesson between 9 and 11 only." at bounding box center [321, 127] width 194 height 9
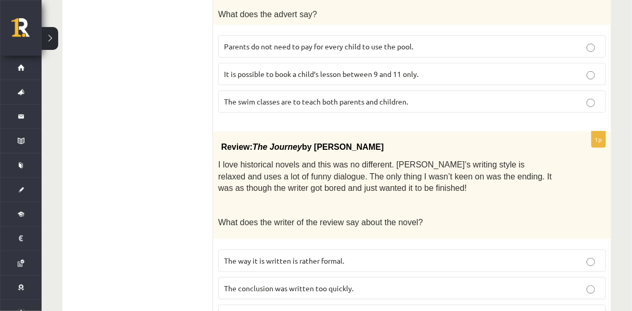
scroll to position [1238, 0]
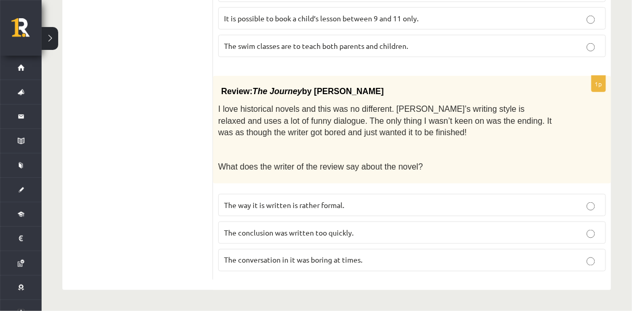
click at [414, 104] on span "I love historical novels and this was no different. Elizabeth’s writing style i…" at bounding box center [384, 120] width 333 height 32
click at [317, 260] on span "The conversation in it was boring at times." at bounding box center [293, 259] width 138 height 9
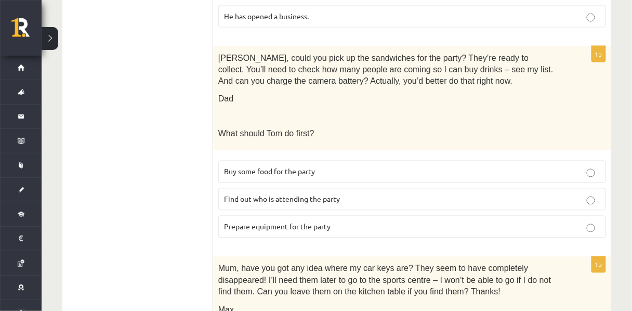
scroll to position [417, 0]
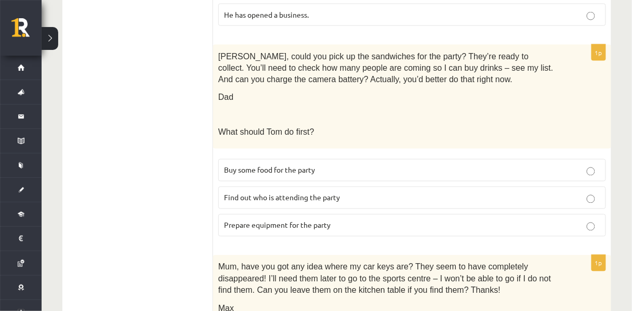
click at [431, 230] on p "Prepare equipment for the party" at bounding box center [412, 225] width 376 height 11
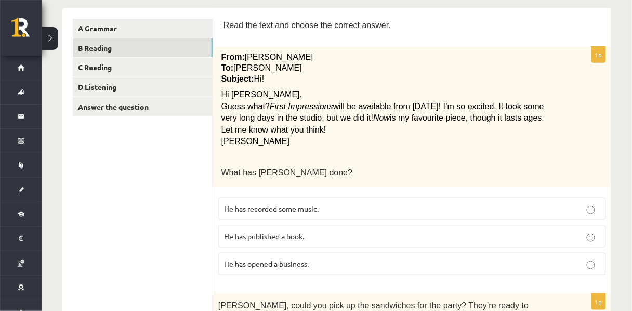
scroll to position [150, 0]
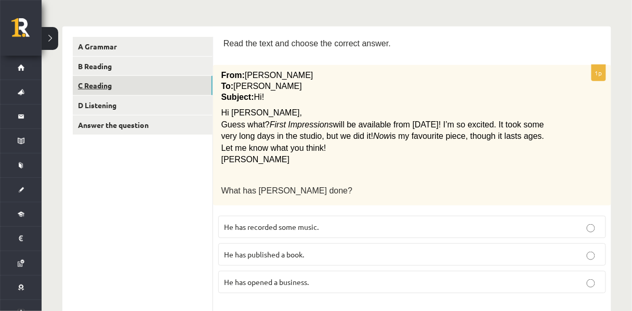
click at [124, 91] on link "C Reading" at bounding box center [143, 85] width 140 height 19
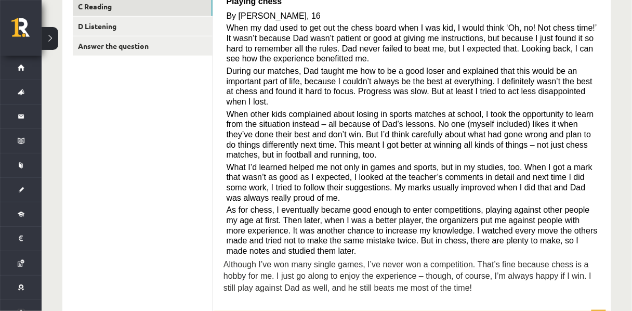
scroll to position [221, 0]
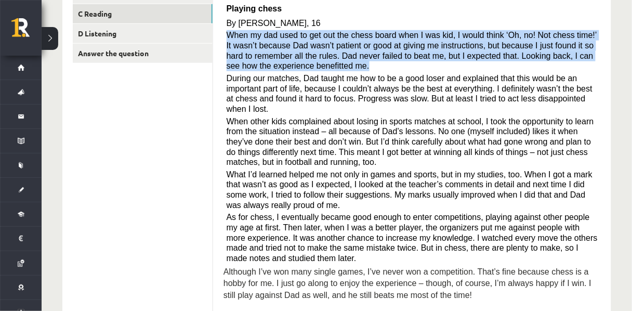
drag, startPoint x: 224, startPoint y: 39, endPoint x: 349, endPoint y: 70, distance: 128.5
click at [349, 70] on div "Read the article about chess and choose the correct answer for each question. P…" at bounding box center [411, 136] width 377 height 342
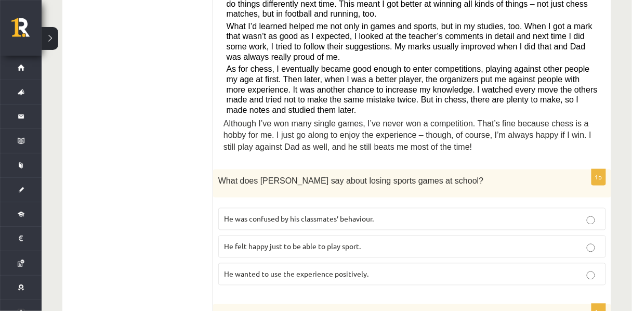
scroll to position [371, 0]
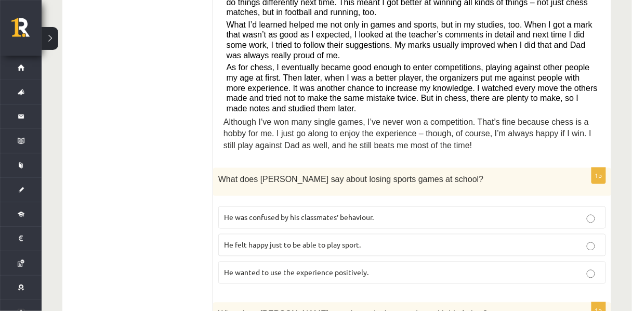
click at [354, 267] on p "He wanted to use the experience positively." at bounding box center [412, 272] width 376 height 11
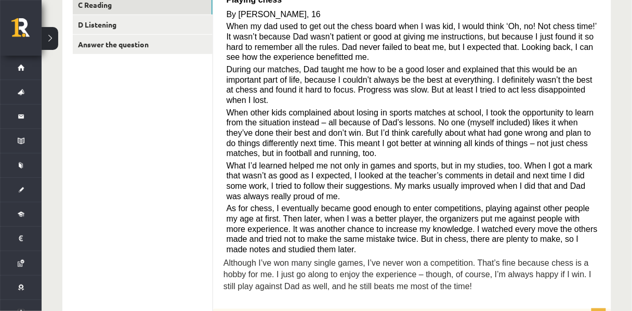
scroll to position [215, 0]
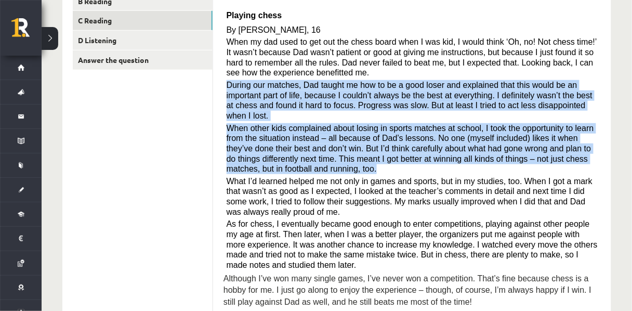
drag, startPoint x: 225, startPoint y: 87, endPoint x: 296, endPoint y: 163, distance: 103.6
click at [296, 163] on div "Read the article about chess and choose the correct answer for each question. P…" at bounding box center [411, 143] width 377 height 342
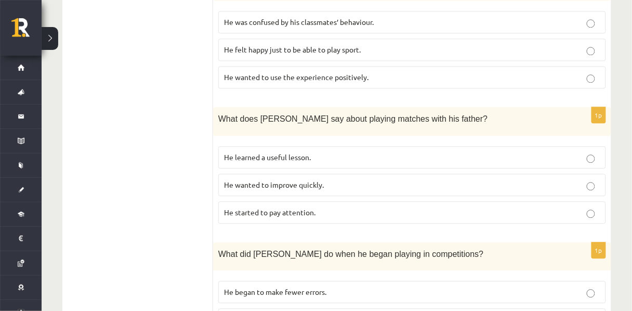
scroll to position [568, 0]
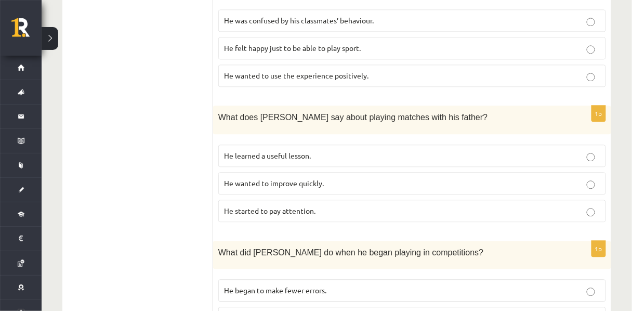
click at [278, 151] on span "He learned a useful lesson." at bounding box center [267, 155] width 87 height 9
click at [318, 113] on span "What does Sam say about playing matches with his father?" at bounding box center [352, 117] width 269 height 9
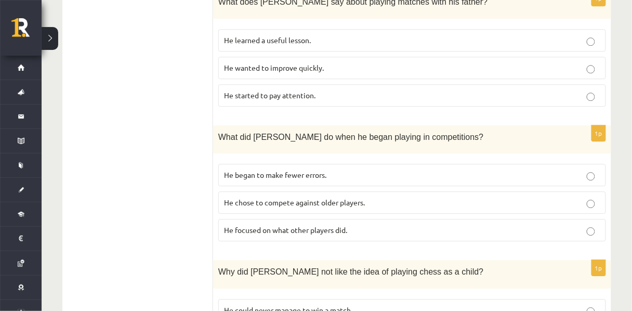
scroll to position [688, 0]
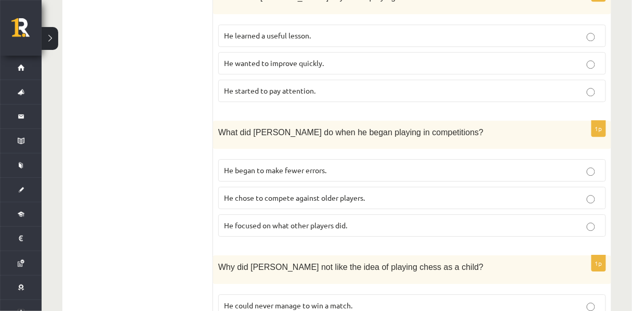
click at [274, 165] on span "He began to make fewer errors." at bounding box center [275, 169] width 102 height 9
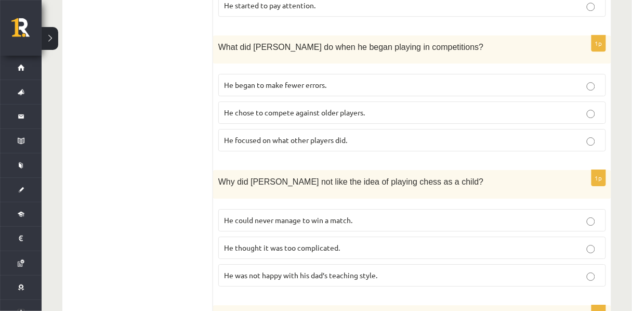
scroll to position [798, 0]
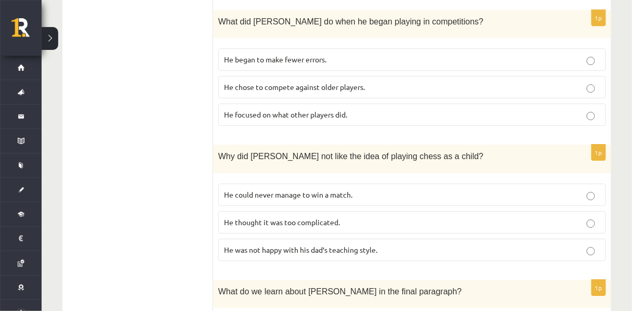
click at [330, 191] on label "He could never manage to win a match." at bounding box center [411, 194] width 387 height 22
click at [346, 153] on div "Why did Sam not like the idea of playing chess as a child?" at bounding box center [412, 158] width 398 height 29
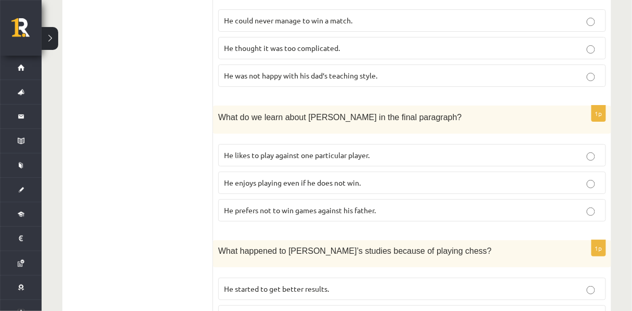
scroll to position [973, 0]
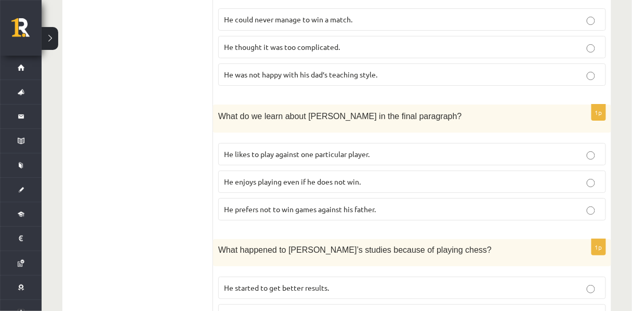
click at [365, 181] on label "He enjoys playing even if he does not win." at bounding box center [411, 181] width 387 height 22
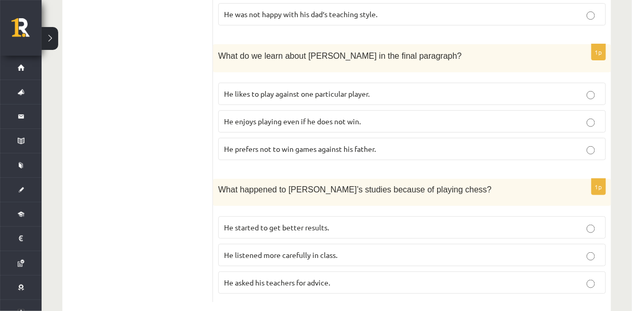
scroll to position [1046, 0]
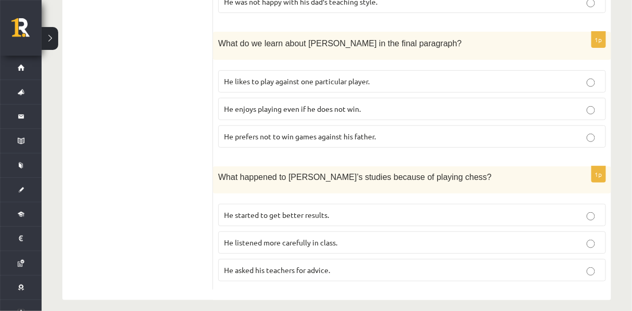
click at [339, 209] on p "He started to get better results." at bounding box center [412, 214] width 376 height 11
click at [304, 173] on div "What happened to Sam’s studies because of playing chess?" at bounding box center [412, 179] width 398 height 26
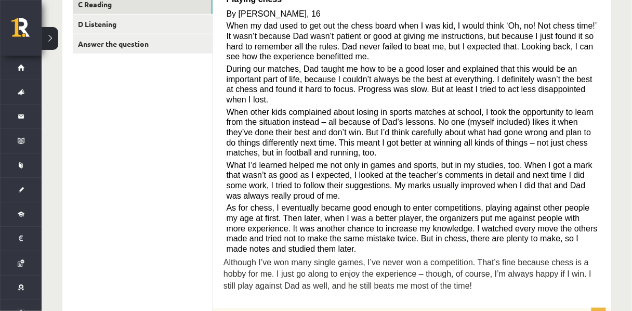
scroll to position [243, 0]
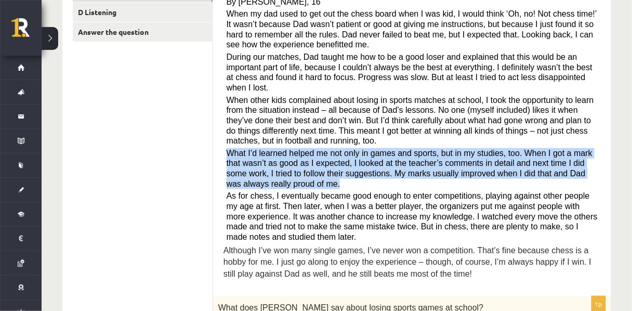
drag, startPoint x: 226, startPoint y: 142, endPoint x: 277, endPoint y: 180, distance: 63.5
click at [277, 180] on p "What I’d learned helped me not only in games and sports, but in my studies, too…" at bounding box center [411, 168] width 371 height 41
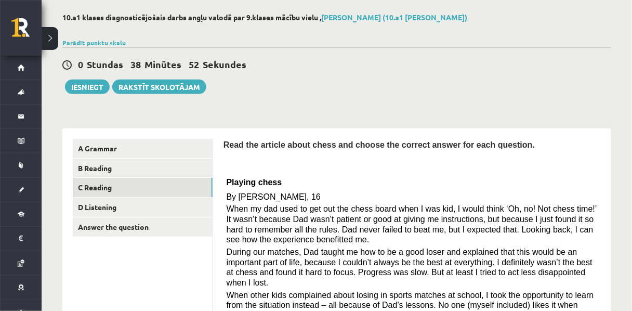
scroll to position [48, 0]
click at [346, 202] on p "By Sam Long, 16" at bounding box center [411, 197] width 371 height 10
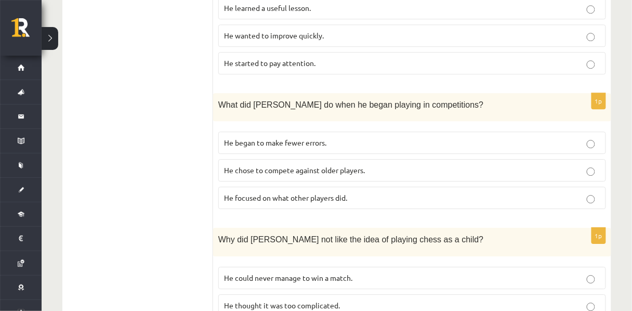
scroll to position [721, 0]
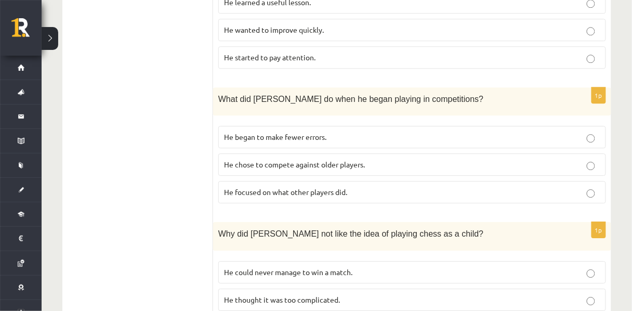
click at [322, 186] on label "He focused on what other players did." at bounding box center [411, 192] width 387 height 22
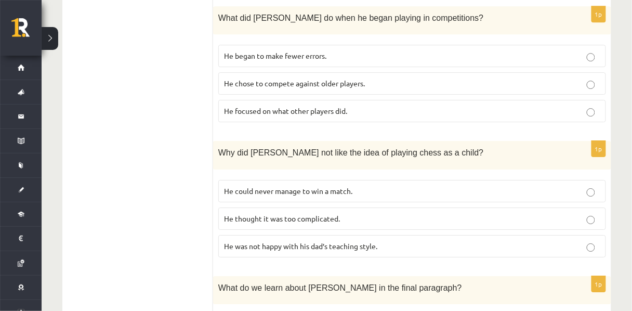
scroll to position [818, 0]
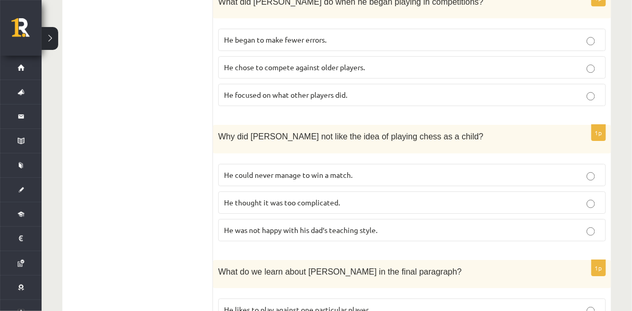
click at [322, 200] on label "He thought it was too complicated." at bounding box center [411, 202] width 387 height 22
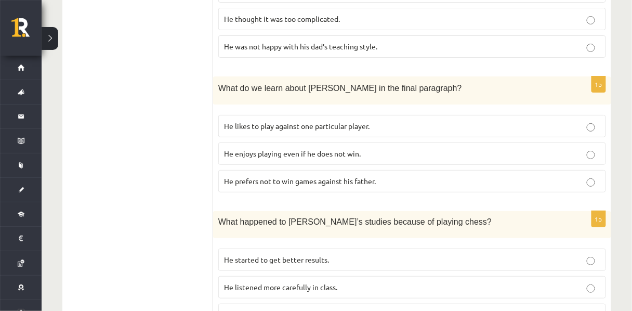
scroll to position [1046, 0]
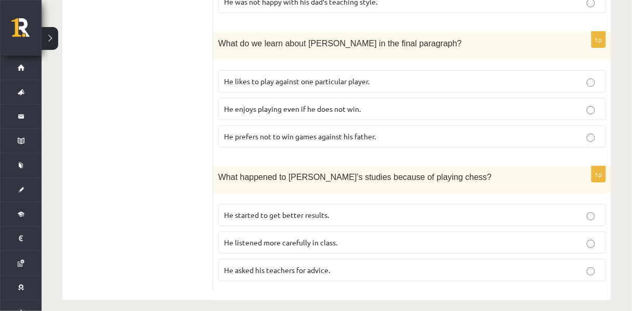
click at [323, 237] on p "He listened more carefully in class." at bounding box center [412, 242] width 376 height 11
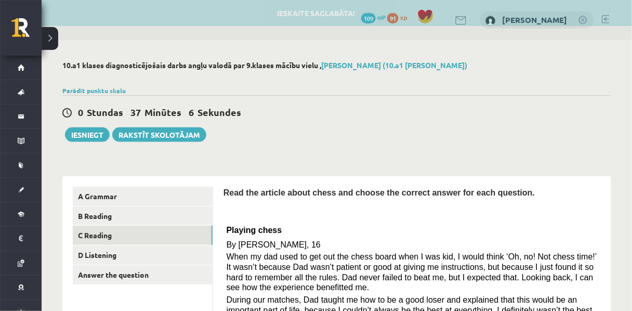
scroll to position [81, 0]
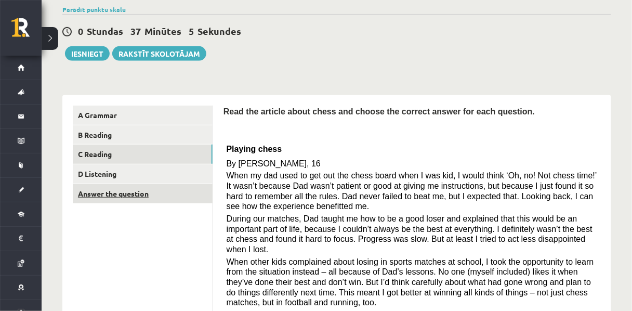
click at [112, 196] on link "Answer the question" at bounding box center [143, 193] width 140 height 19
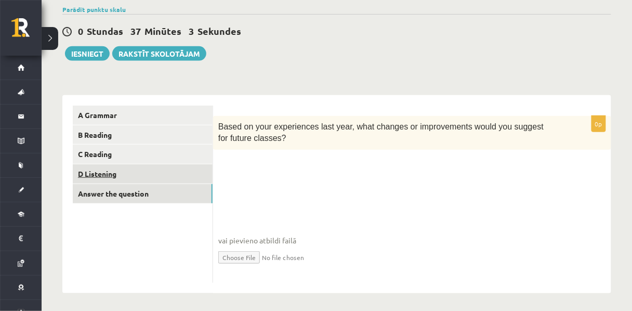
click at [127, 182] on link "D Listening" at bounding box center [143, 173] width 140 height 19
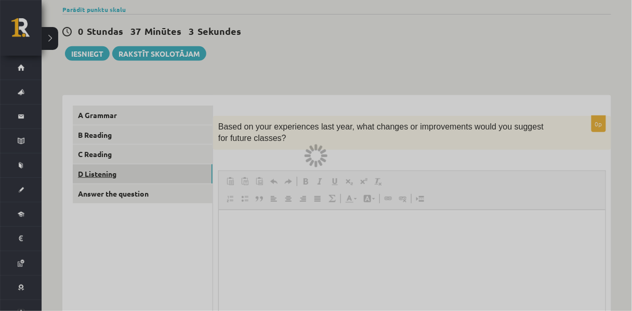
scroll to position [0, 0]
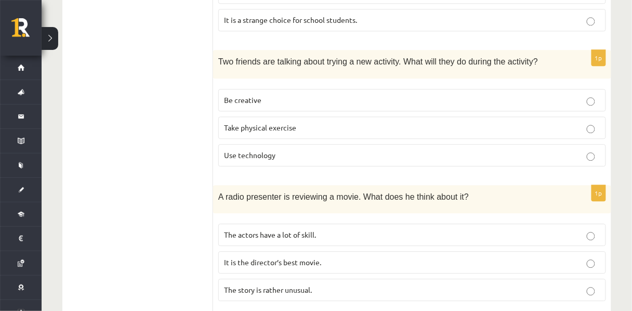
scroll to position [607, 0]
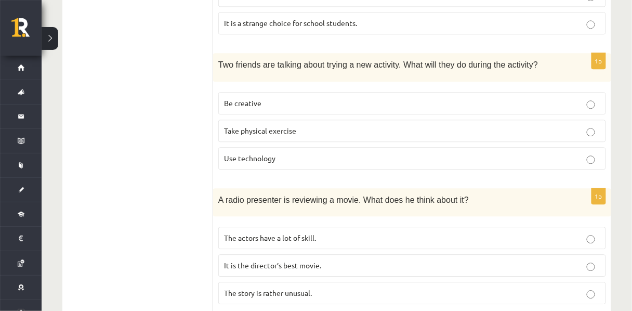
click at [258, 108] on span "Be creative" at bounding box center [242, 102] width 37 height 9
click at [261, 93] on div "1p Two friends are talking about trying a new activity. What will they do durin…" at bounding box center [412, 115] width 398 height 125
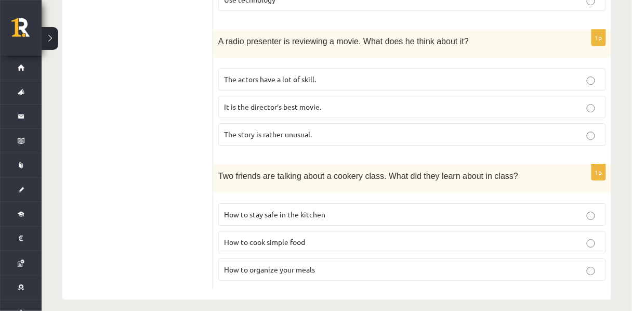
scroll to position [786, 0]
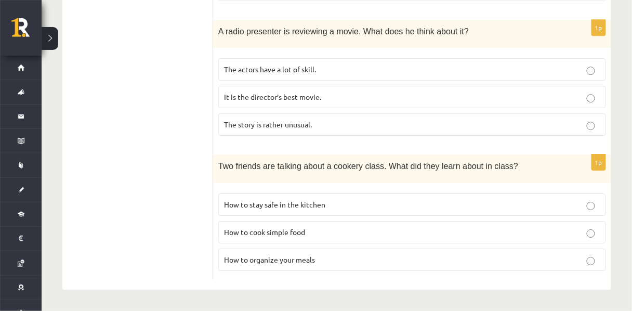
click at [284, 235] on p "How to cook simple food" at bounding box center [412, 231] width 376 height 11
click at [277, 207] on span "How to stay safe in the kitchen" at bounding box center [274, 203] width 101 height 9
click at [283, 272] on fieldset "How to stay safe in the kitchen How to cook simple food How to organize your me…" at bounding box center [411, 231] width 387 height 86
click at [297, 260] on span "How to organize your meals" at bounding box center [269, 259] width 91 height 9
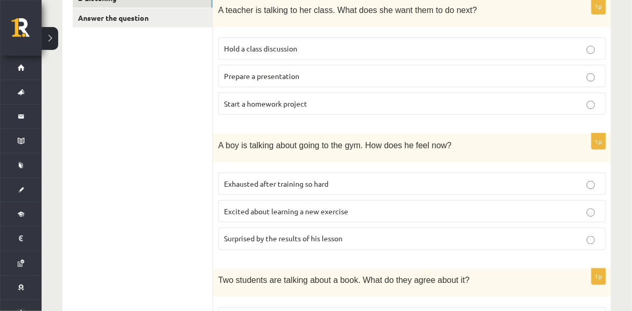
scroll to position [262, 0]
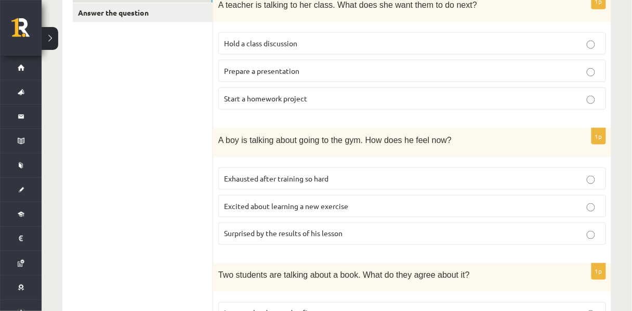
click at [279, 217] on label "Excited about learning a new exercise" at bounding box center [411, 206] width 387 height 22
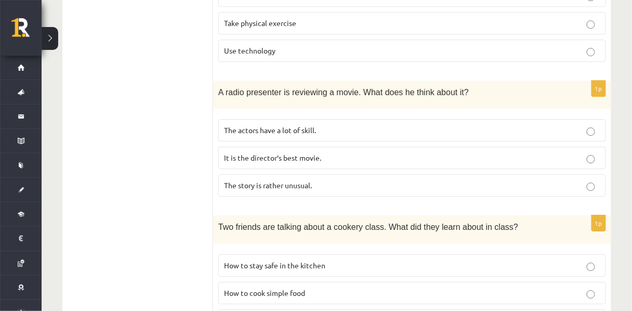
scroll to position [715, 0]
click at [337, 196] on label "The story is rather unusual." at bounding box center [411, 184] width 387 height 22
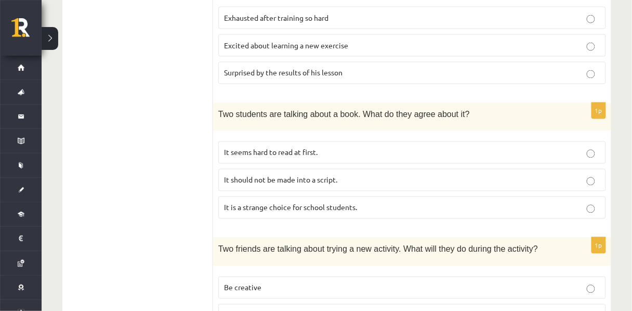
scroll to position [449, 0]
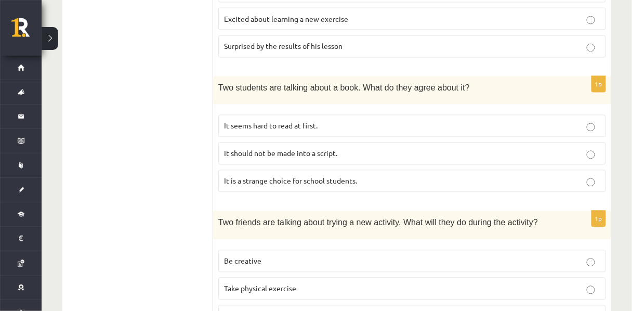
click at [268, 131] on p "It seems hard to read at first." at bounding box center [412, 126] width 376 height 11
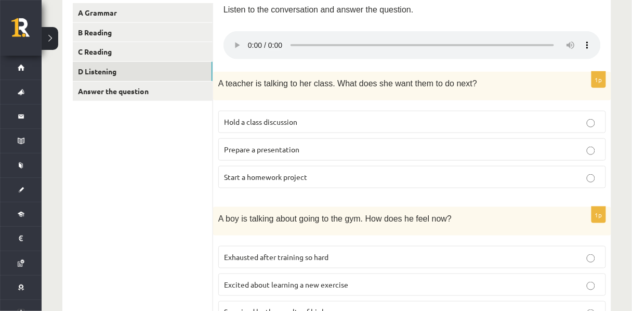
scroll to position [184, 0]
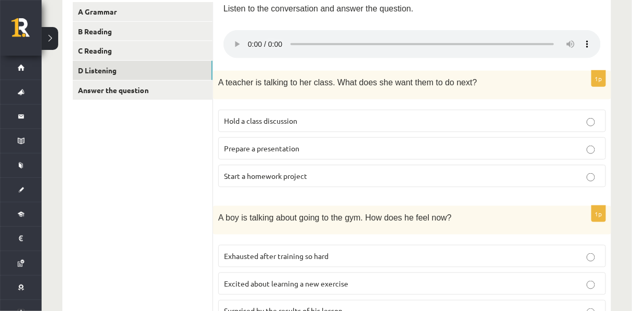
click at [298, 180] on span "Start a homework project" at bounding box center [265, 175] width 83 height 9
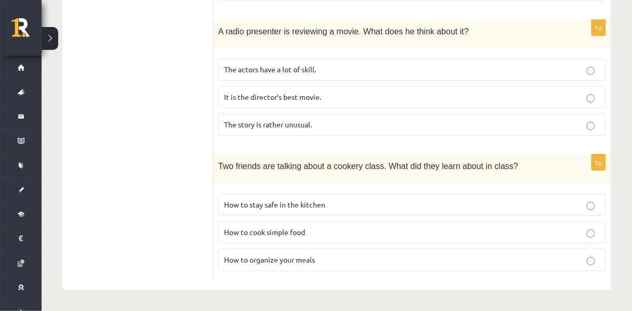
scroll to position [786, 0]
click at [282, 202] on span "How to stay safe in the kitchen" at bounding box center [274, 203] width 101 height 9
click at [272, 272] on fieldset "How to stay safe in the kitchen How to cook simple food How to organize your me…" at bounding box center [411, 231] width 387 height 86
click at [261, 257] on span "How to organize your meals" at bounding box center [269, 259] width 91 height 9
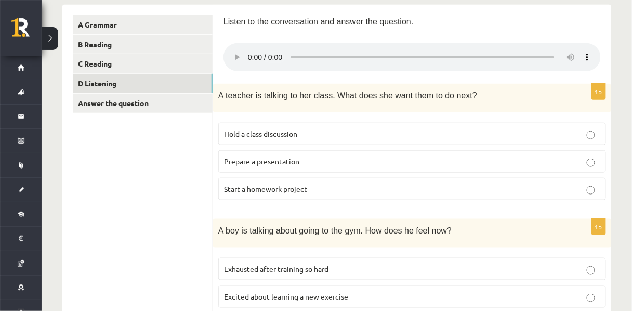
scroll to position [168, 0]
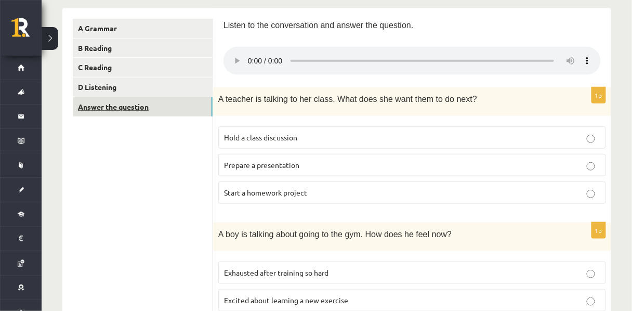
click at [112, 110] on link "Answer the question" at bounding box center [143, 106] width 140 height 19
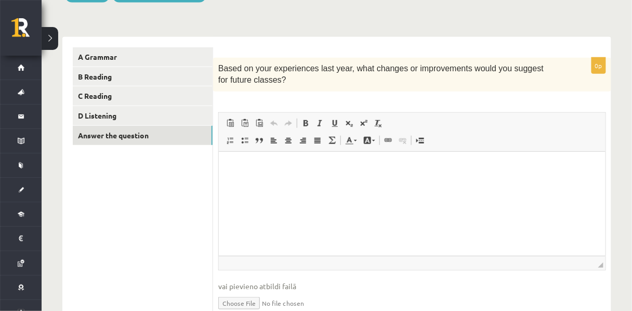
scroll to position [139, 0]
click at [425, 166] on p "Bagātinātā teksta redaktors, wiswyg-editor-user-answer-47024726672020" at bounding box center [412, 167] width 366 height 11
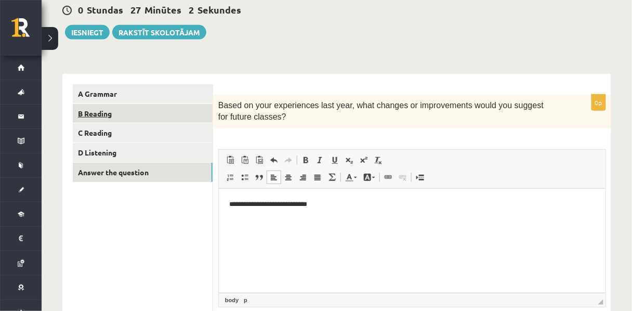
scroll to position [100, 0]
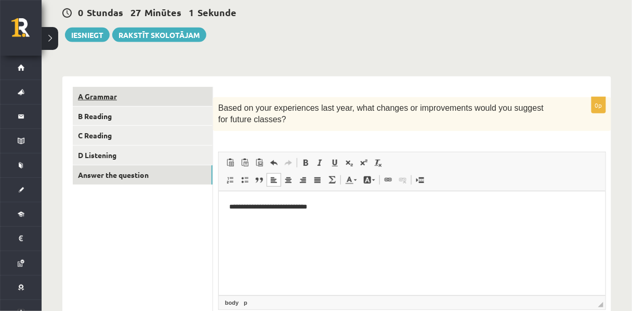
click at [158, 93] on link "A Grammar" at bounding box center [143, 96] width 140 height 19
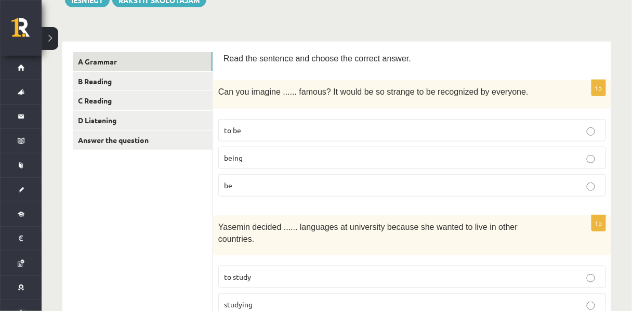
scroll to position [0, 0]
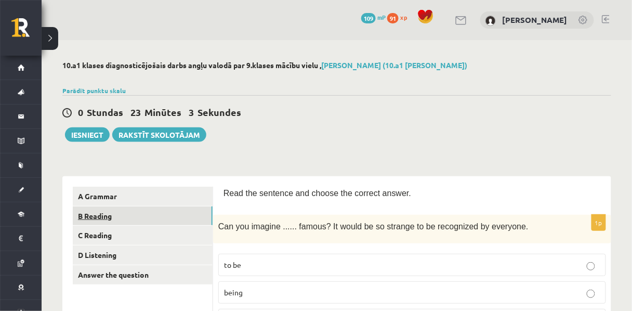
click at [103, 214] on link "B Reading" at bounding box center [143, 215] width 140 height 19
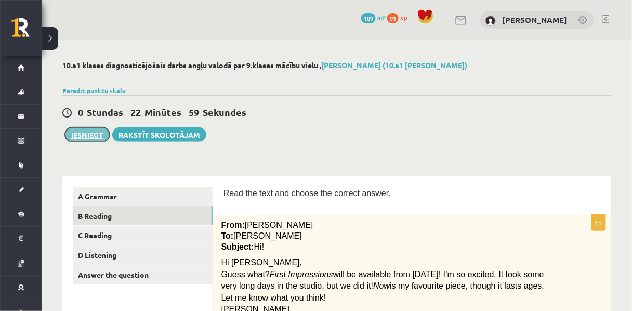
click at [82, 135] on button "Iesniegt" at bounding box center [87, 134] width 45 height 15
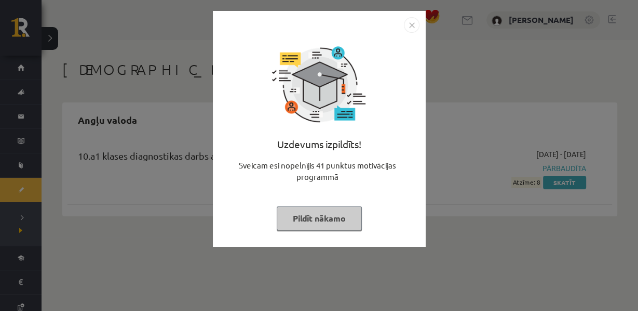
click at [333, 224] on button "Pildīt nākamo" at bounding box center [319, 218] width 85 height 24
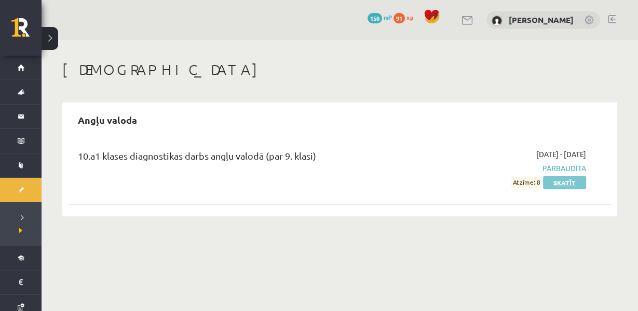
click at [562, 188] on link "Skatīt" at bounding box center [564, 183] width 43 height 14
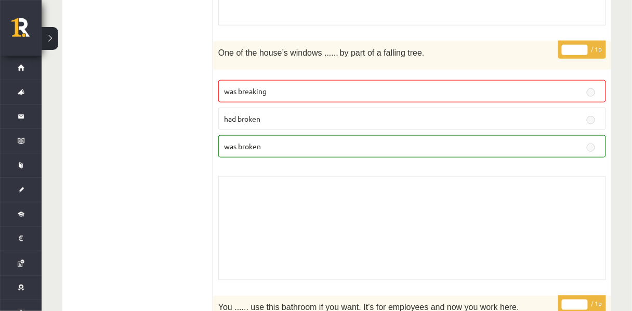
scroll to position [3226, 0]
click at [373, 88] on p "was breaking" at bounding box center [412, 90] width 376 height 11
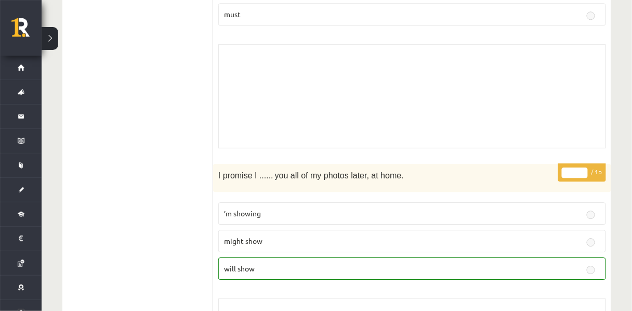
scroll to position [3612, 0]
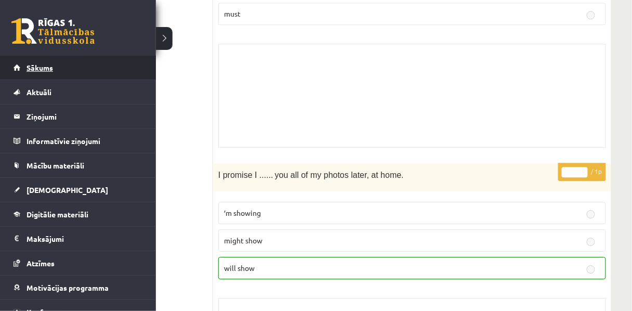
click at [49, 72] on link "Sākums" at bounding box center [78, 68] width 129 height 24
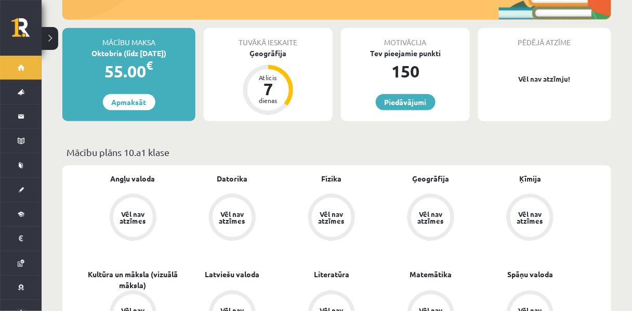
scroll to position [187, 0]
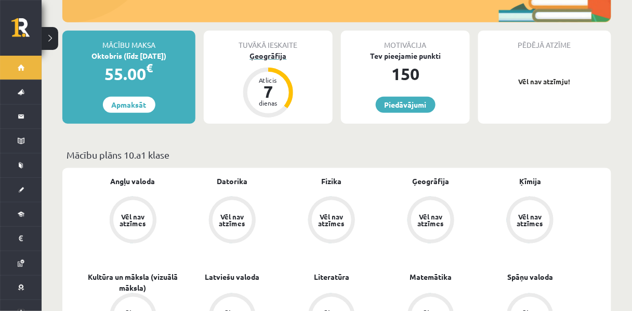
click at [253, 117] on div "Atlicis 7 dienas" at bounding box center [268, 93] width 50 height 50
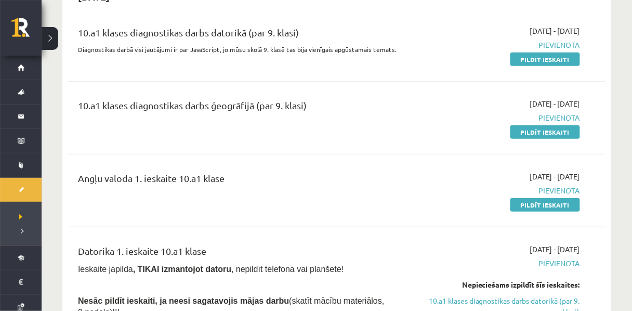
scroll to position [133, 0]
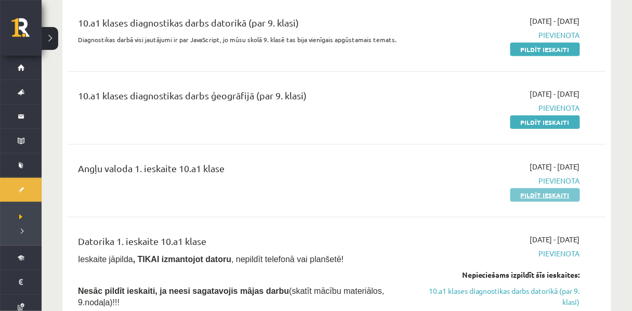
click at [555, 202] on link "Pildīt ieskaiti" at bounding box center [545, 195] width 70 height 14
